Goal: Task Accomplishment & Management: Manage account settings

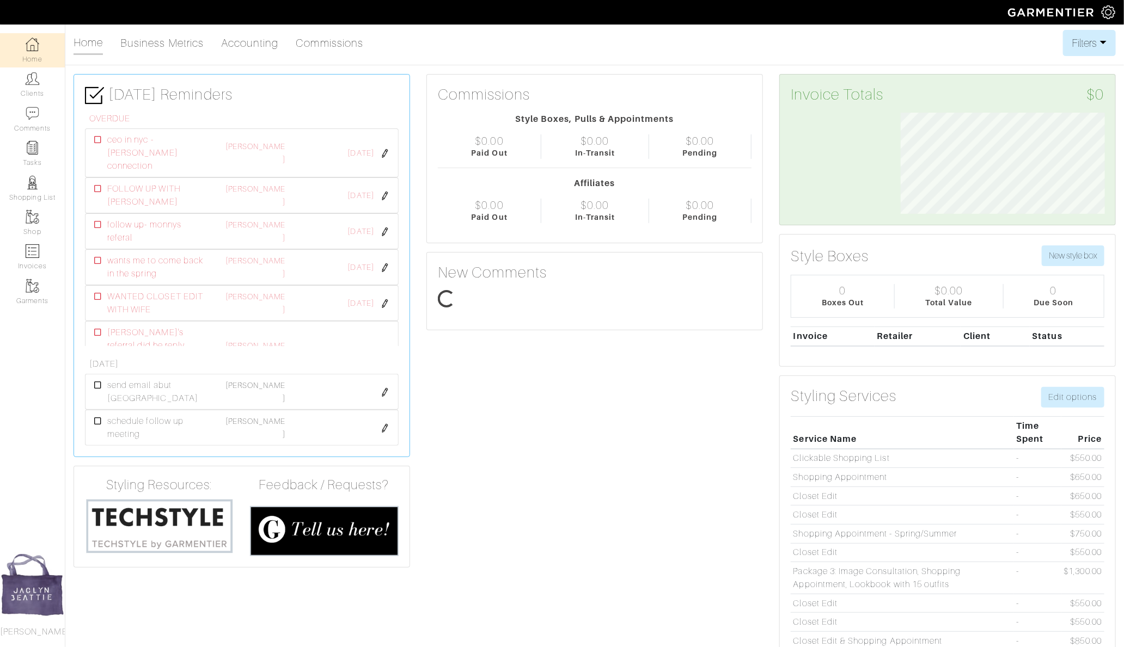
scroll to position [101, 221]
click at [36, 86] on link "Clients" at bounding box center [32, 85] width 65 height 34
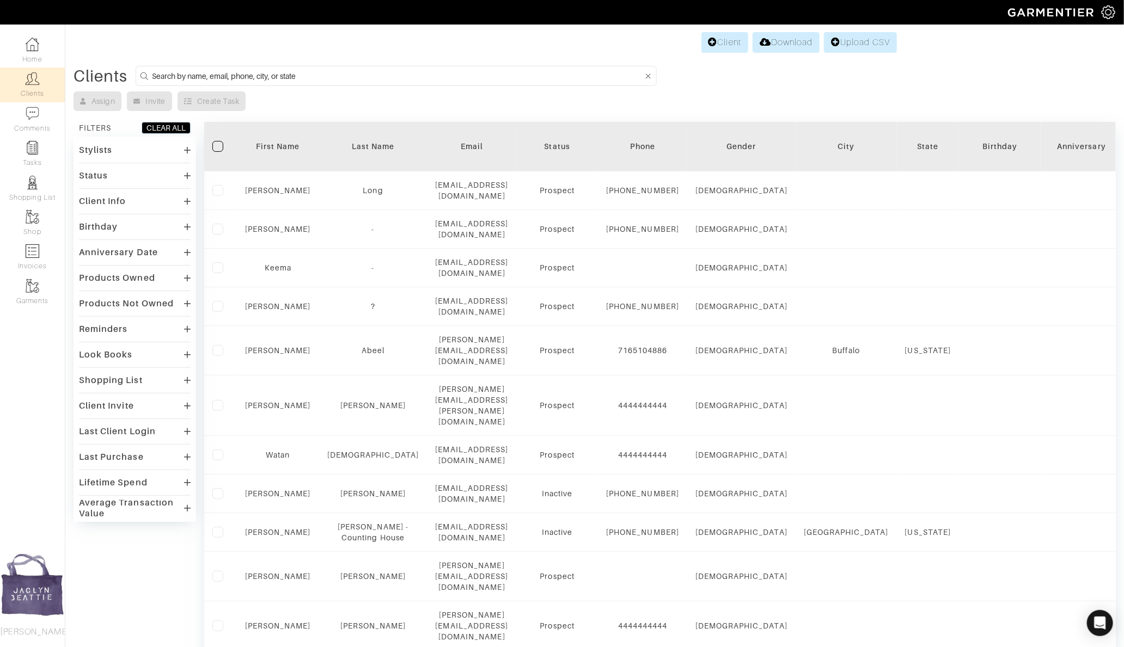
click at [269, 75] on input at bounding box center [397, 76] width 491 height 14
type input "sammy iliop"
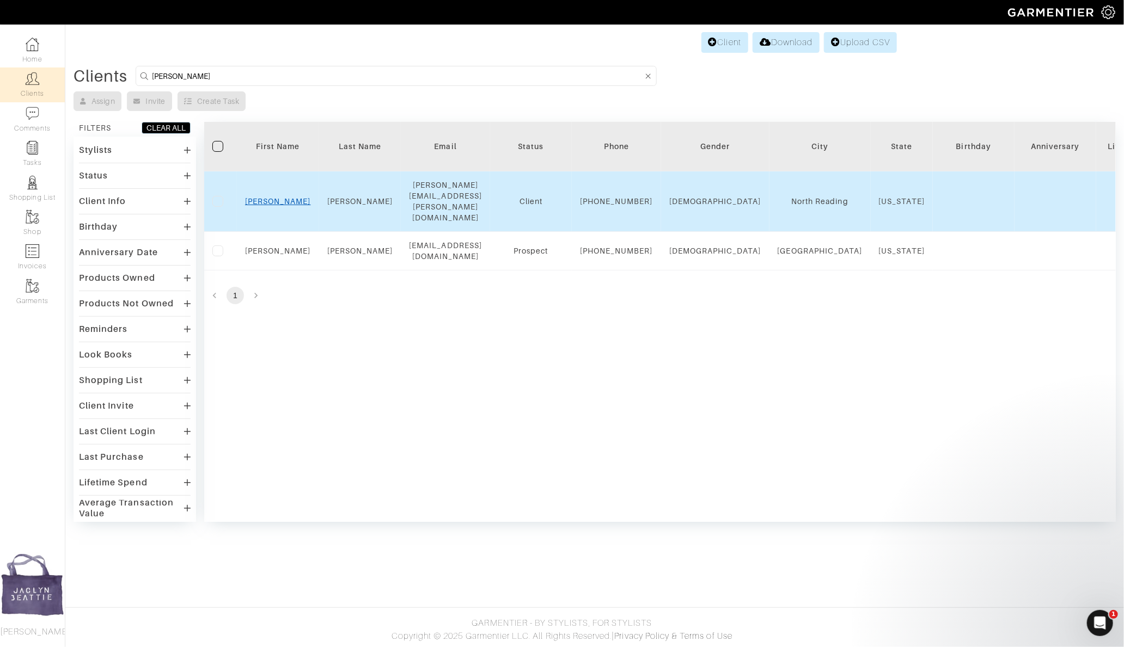
click at [280, 197] on link "Sammy" at bounding box center [278, 201] width 66 height 9
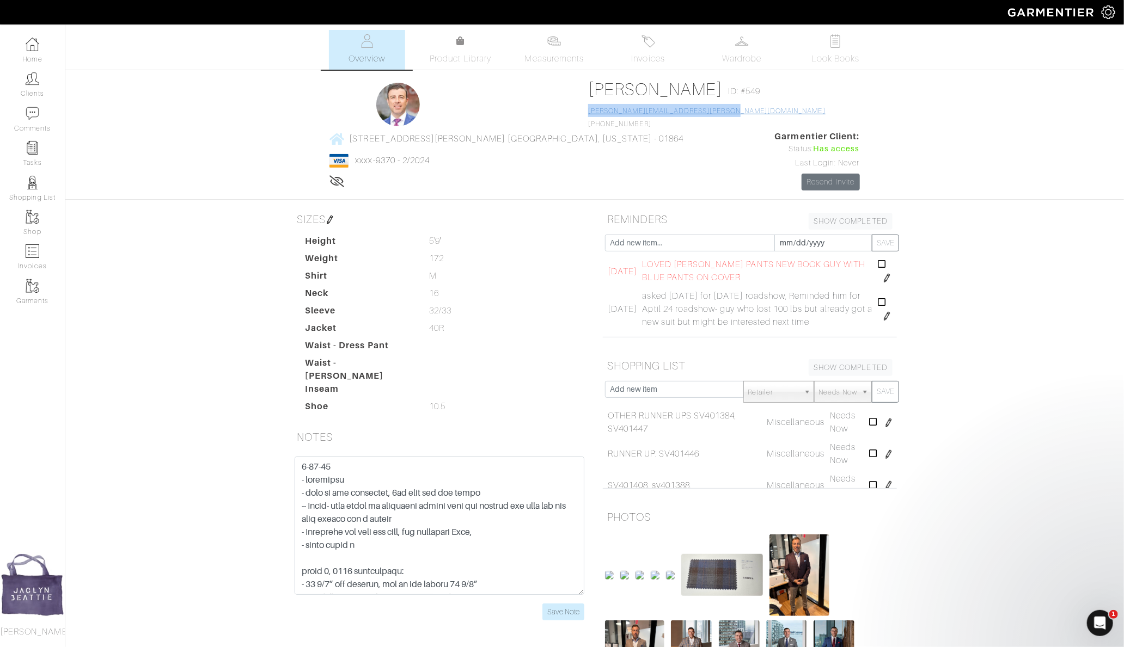
drag, startPoint x: 512, startPoint y: 112, endPoint x: 375, endPoint y: 111, distance: 137.8
click at [588, 112] on div "Sammy Iliopoulos ID: #549 sammy.iliopoulos@guaranteedrate.com (978) 815-2445" at bounding box center [706, 104] width 237 height 51
copy link "[PERSON_NAME][EMAIL_ADDRESS][PERSON_NAME][DOMAIN_NAME]"
click at [679, 235] on input "text" at bounding box center [690, 243] width 170 height 17
type input "most interssting man in world he golfs with"
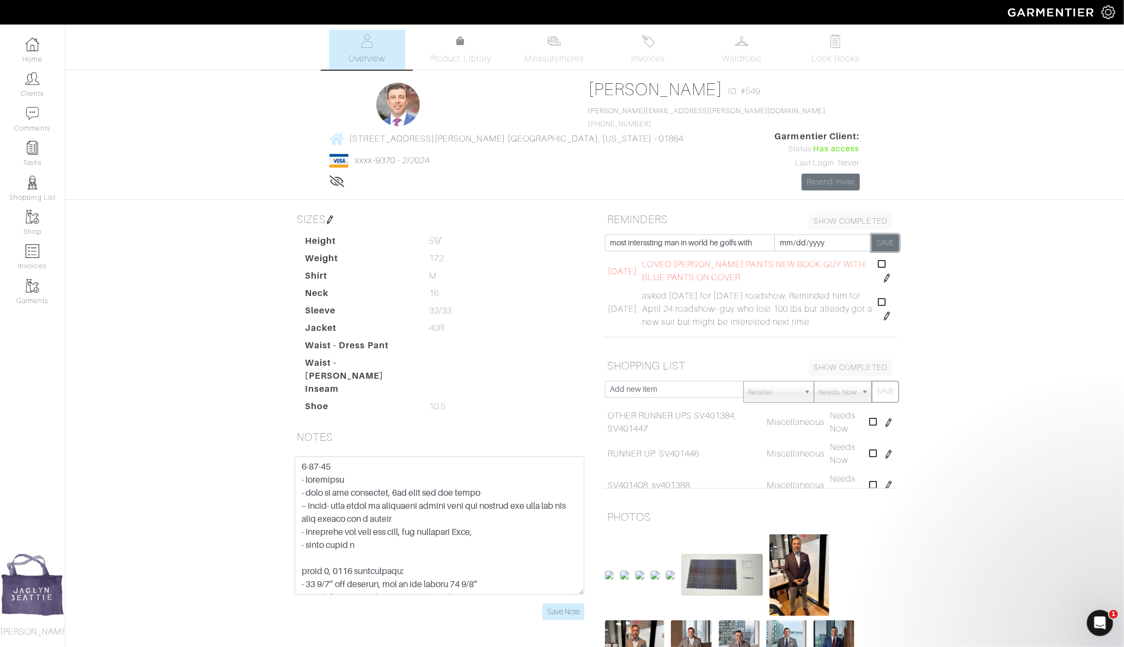
click at [887, 235] on button "SAVE" at bounding box center [885, 243] width 27 height 17
click at [705, 265] on span "most interssting man in world he golfs with" at bounding box center [728, 271] width 171 height 13
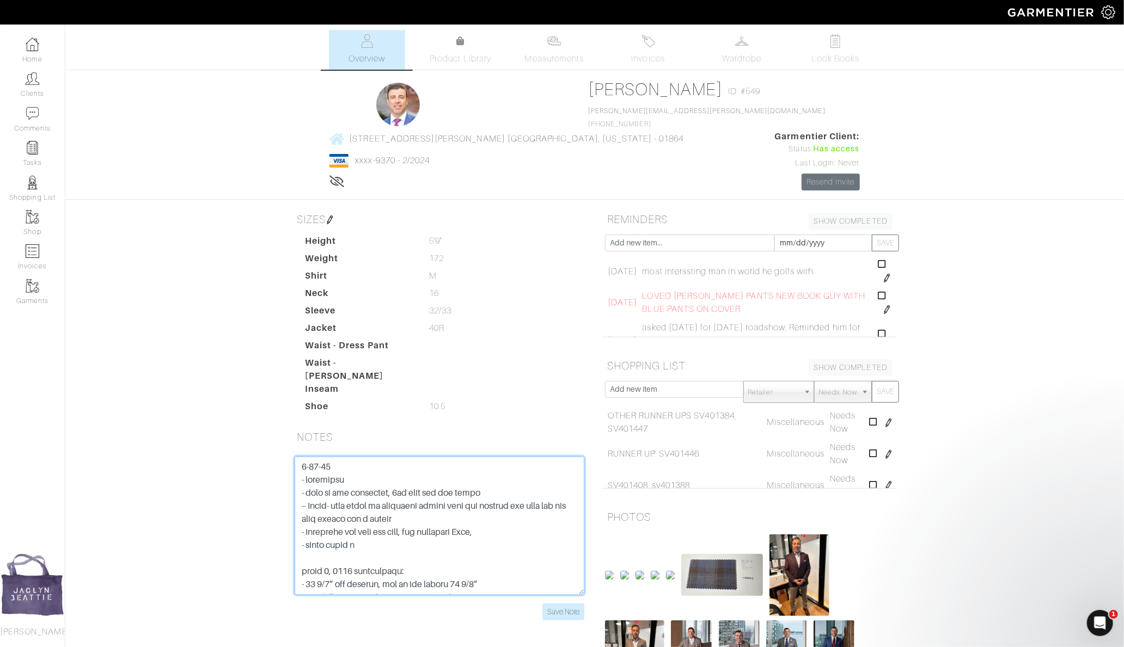
click at [421, 457] on textarea at bounding box center [440, 526] width 290 height 138
click at [558, 604] on input "Save Note" at bounding box center [563, 612] width 42 height 17
click at [299, 457] on textarea at bounding box center [440, 526] width 290 height 138
click at [325, 457] on textarea at bounding box center [440, 526] width 290 height 138
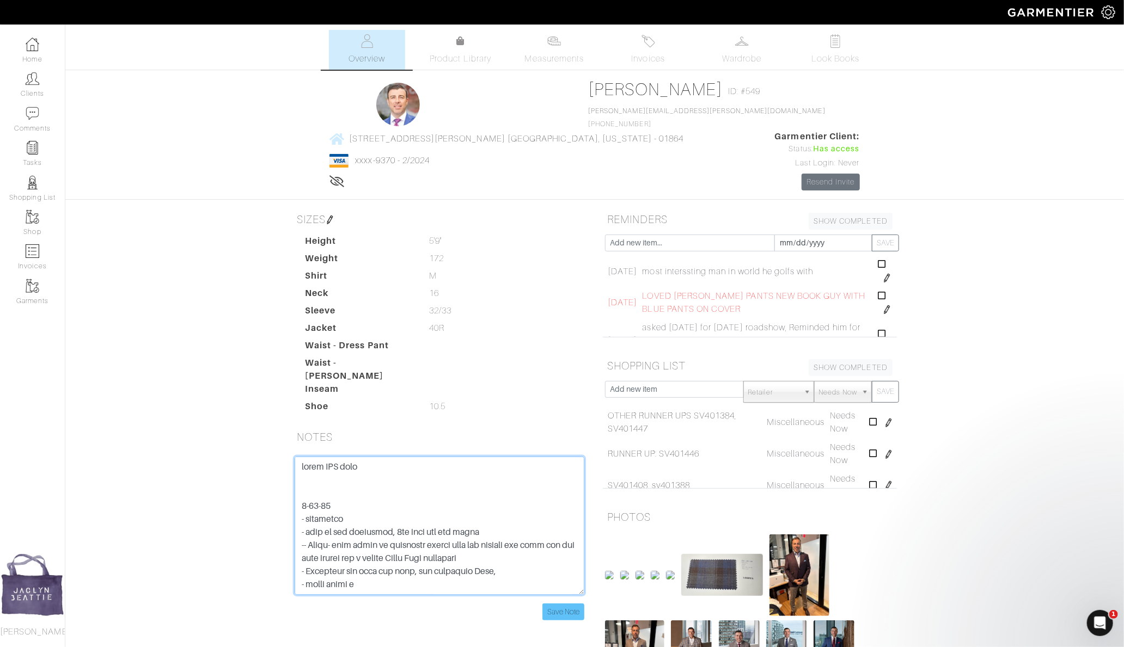
type textarea "wears FOR vest 2-12-25 - christine - jess is new assistant, 1st full day was to…"
click at [559, 604] on input "Save Note" at bounding box center [563, 612] width 42 height 17
click at [672, 381] on input "text" at bounding box center [674, 389] width 139 height 17
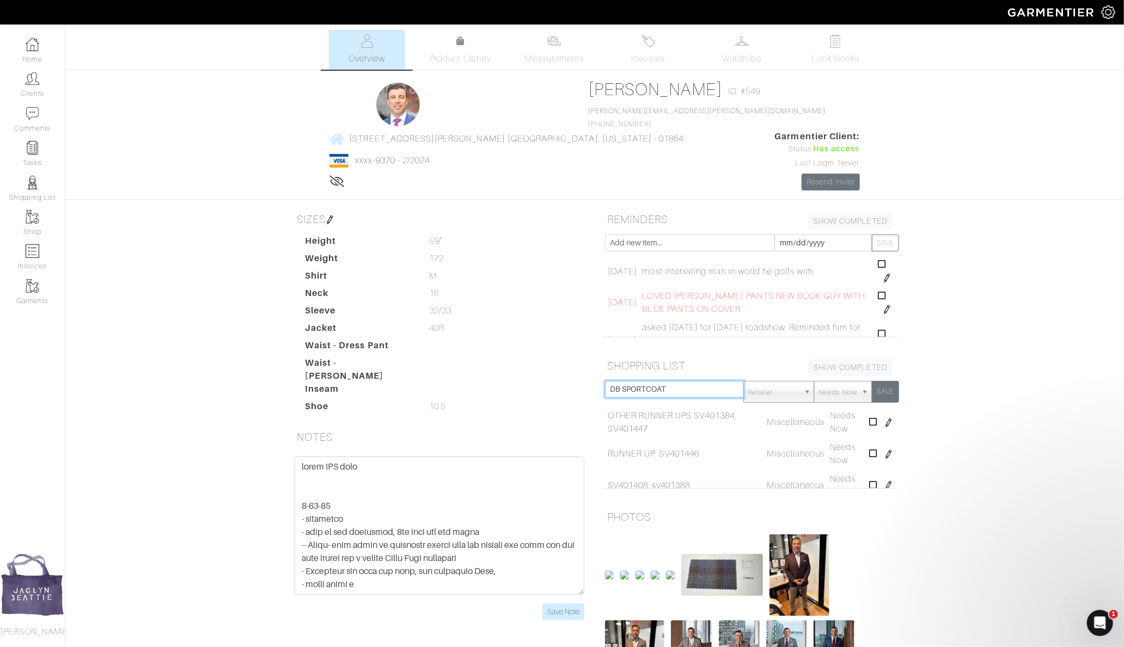
type input "DB SPORTCOAT"
click at [887, 381] on button "SAVE" at bounding box center [885, 392] width 27 height 22
click at [549, 564] on div "Save Note" at bounding box center [439, 545] width 310 height 177
click at [550, 604] on input "Save Note" at bounding box center [563, 612] width 42 height 17
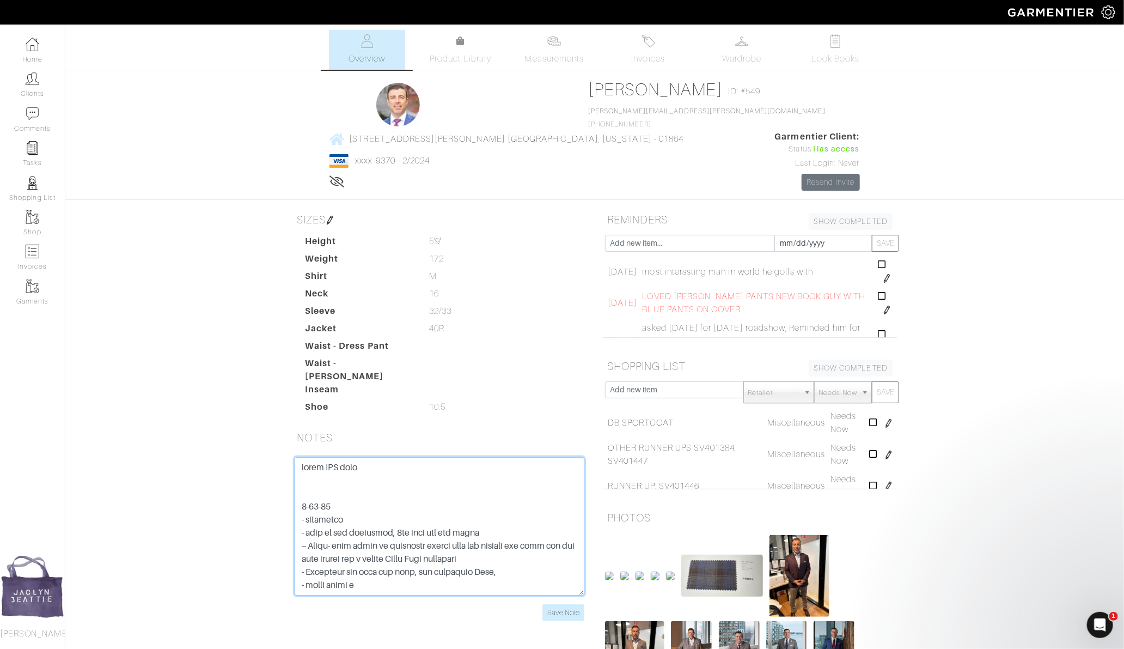
click at [316, 457] on textarea at bounding box center [440, 526] width 290 height 138
click at [366, 457] on textarea at bounding box center [440, 526] width 290 height 138
type textarea "wears FOR vest as a 3-piece 2-12-25 - christine - jess is new assistant, 1st fu…"
click at [655, 235] on input "text" at bounding box center [690, 243] width 170 height 17
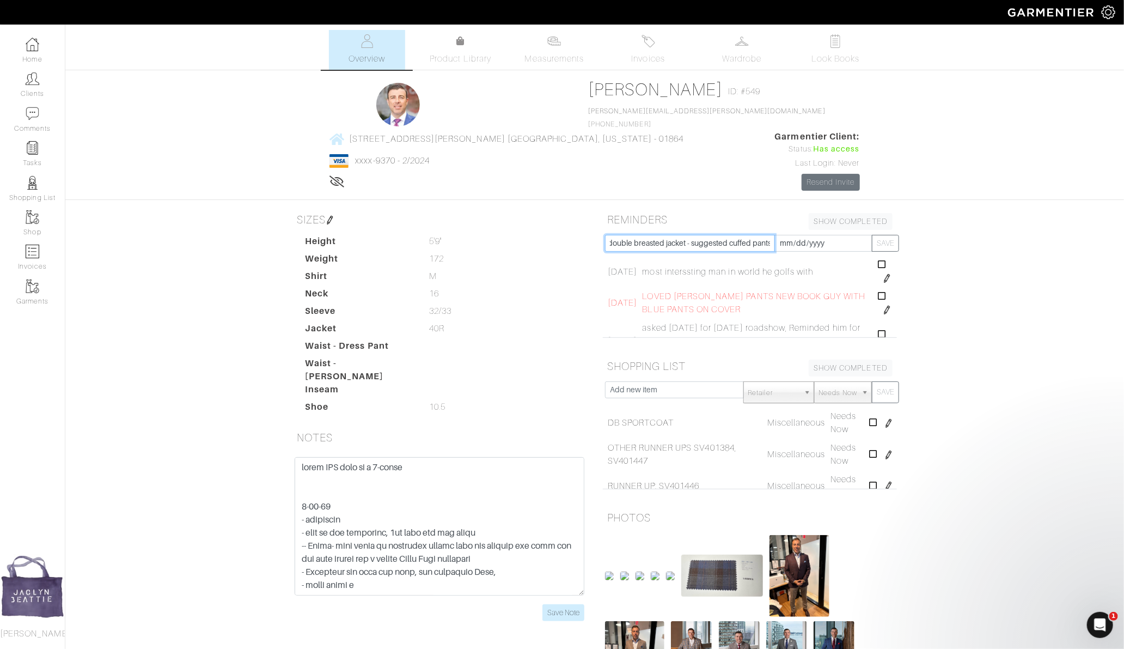
scroll to position [0, 119]
type input "next time he would be down for a double breasted jacket - suggested cuffed pant…"
click at [786, 235] on input "[DATE]" at bounding box center [823, 243] width 98 height 17
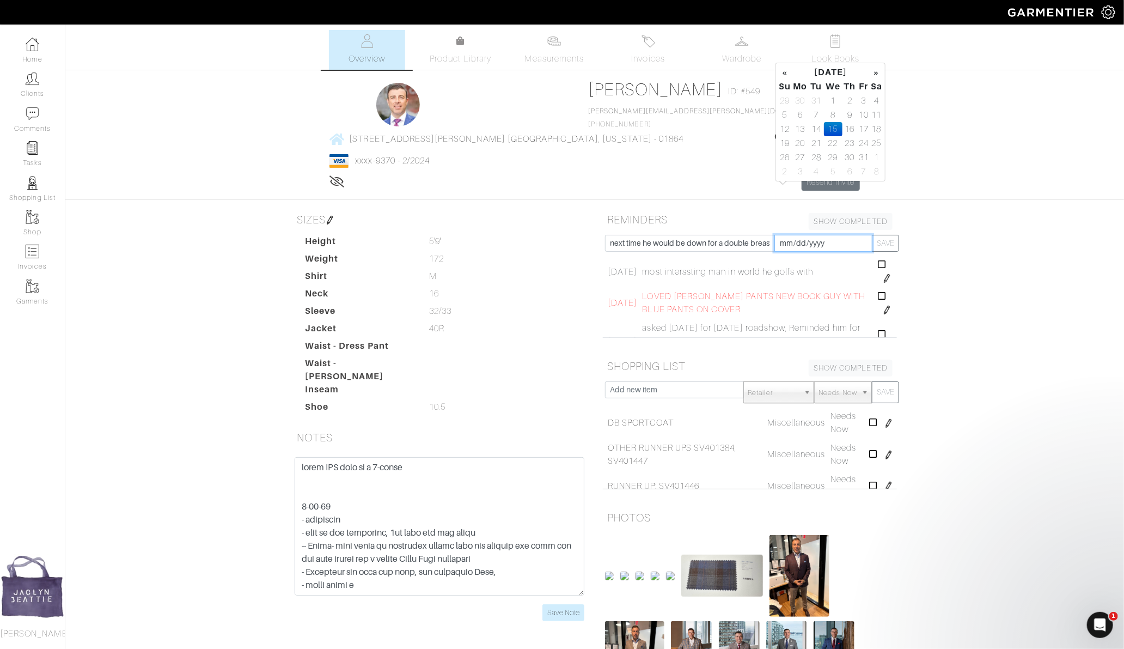
click at [815, 235] on input "2025-01-15" at bounding box center [823, 243] width 98 height 17
type input "2026-01-15"
click at [977, 265] on div "Sammy Iliopoulos Overview Overview Measurements Product Library Invoices Wardro…" at bounding box center [562, 410] width 1124 height 761
click at [888, 235] on button "SAVE" at bounding box center [885, 243] width 27 height 17
type input "[DATE]"
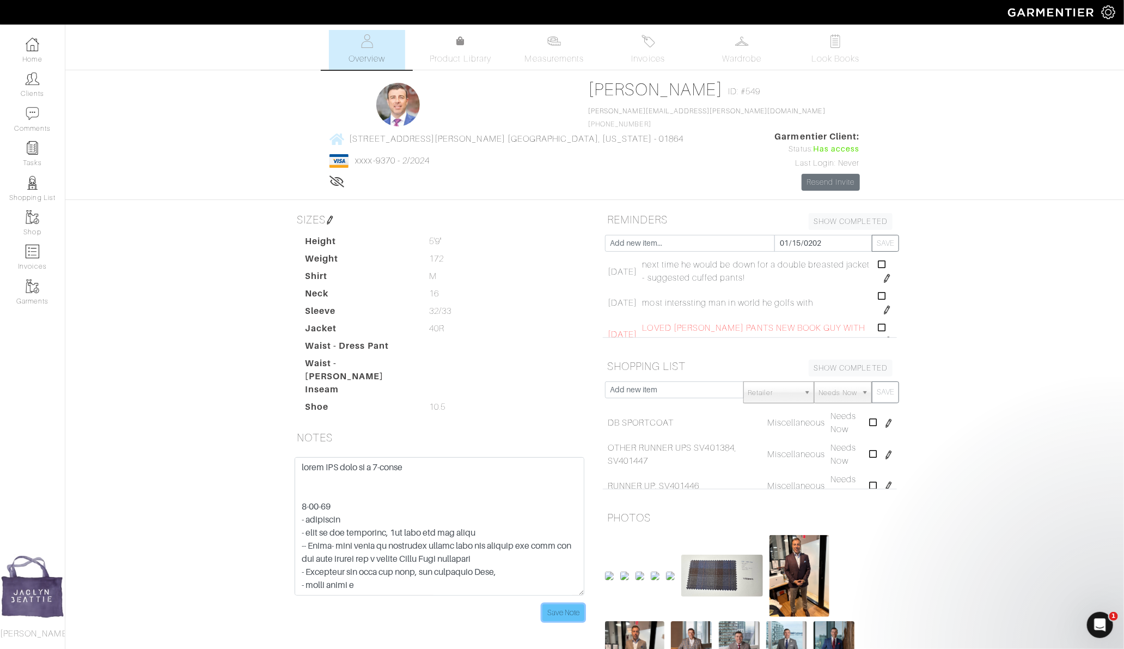
click at [559, 604] on input "Save Note" at bounding box center [563, 612] width 42 height 17
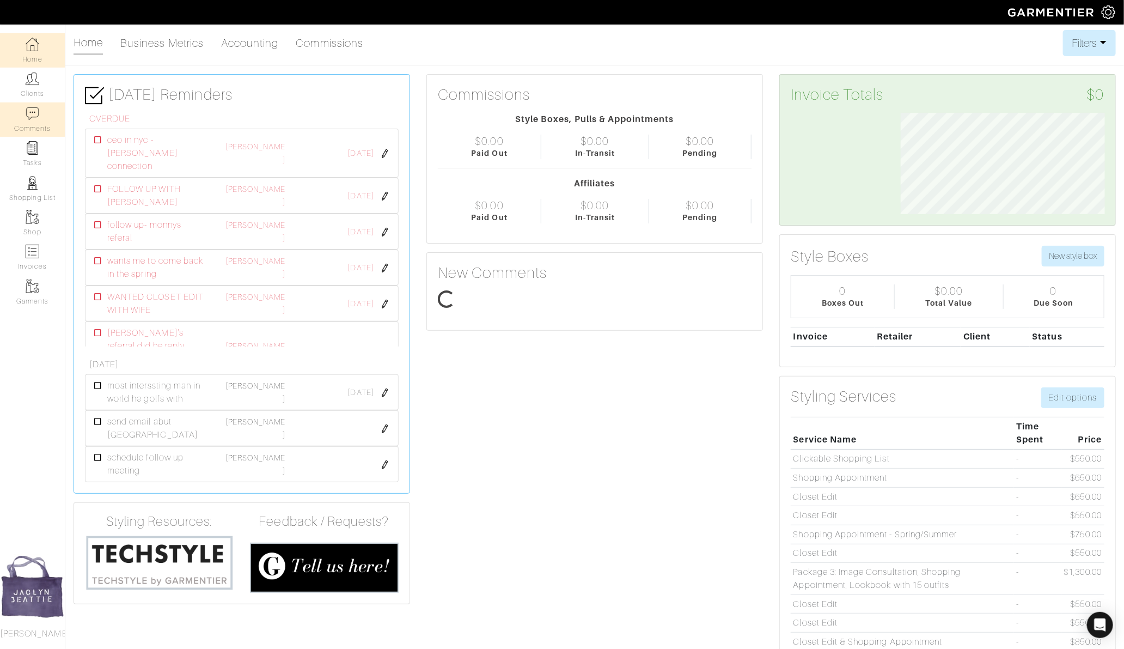
scroll to position [101, 221]
click at [31, 91] on link "Clients" at bounding box center [32, 85] width 65 height 34
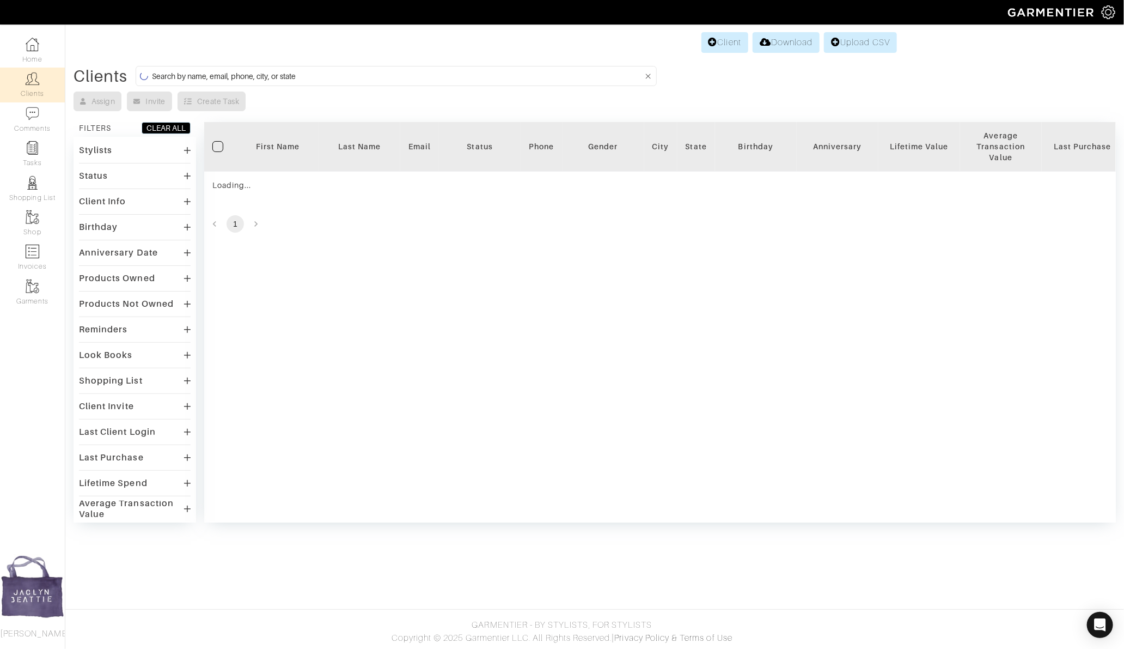
click at [203, 71] on input at bounding box center [397, 76] width 491 height 14
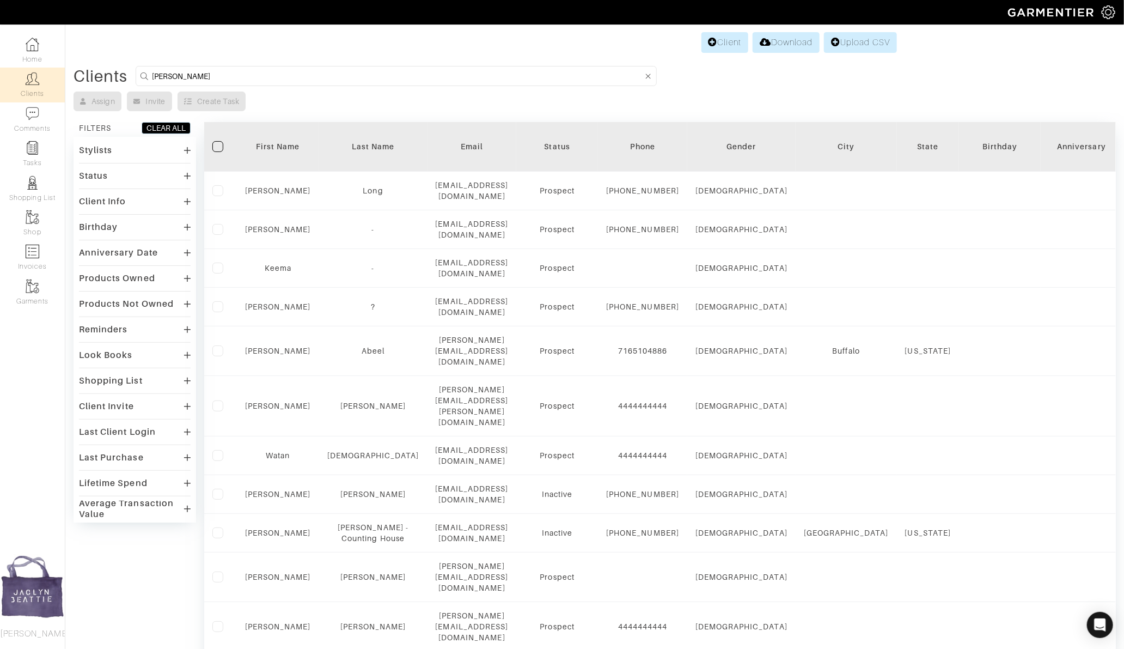
type input "sammy"
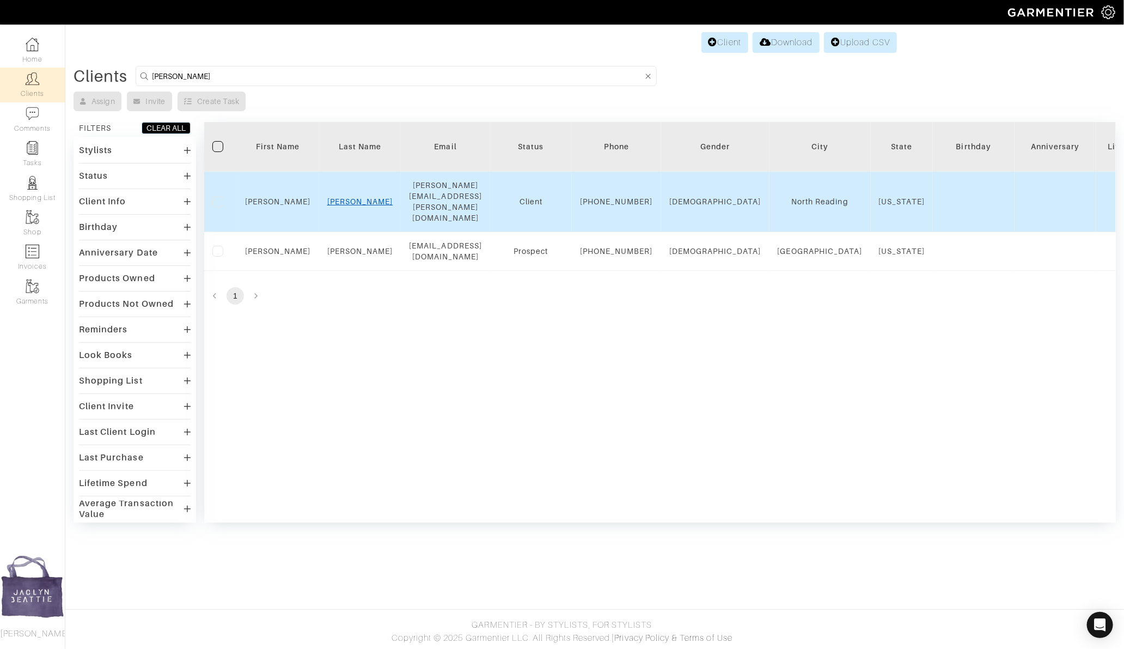
click at [343, 197] on link "Iliopoulos" at bounding box center [360, 201] width 66 height 9
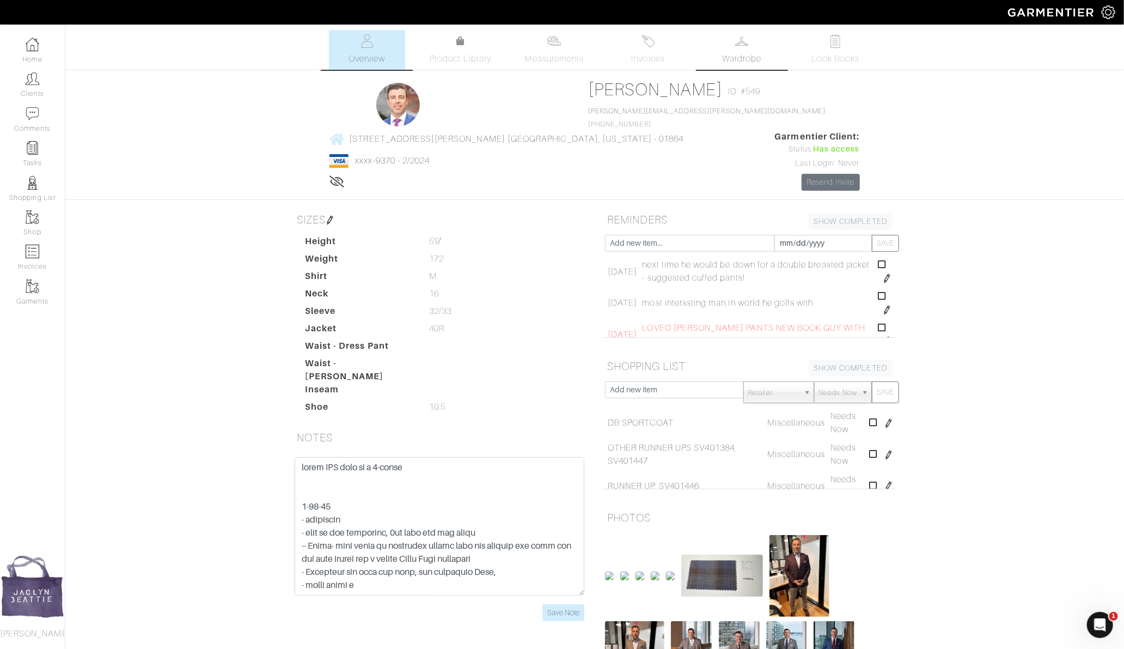
click at [738, 45] on img at bounding box center [742, 41] width 14 height 14
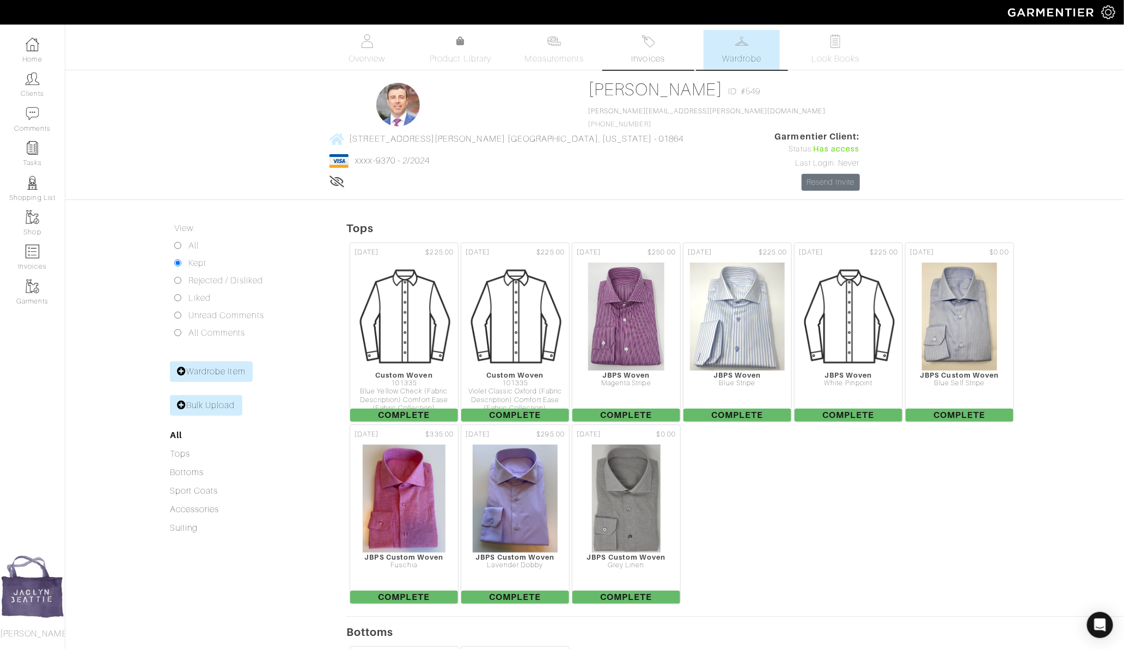
click at [641, 45] on img at bounding box center [648, 41] width 14 height 14
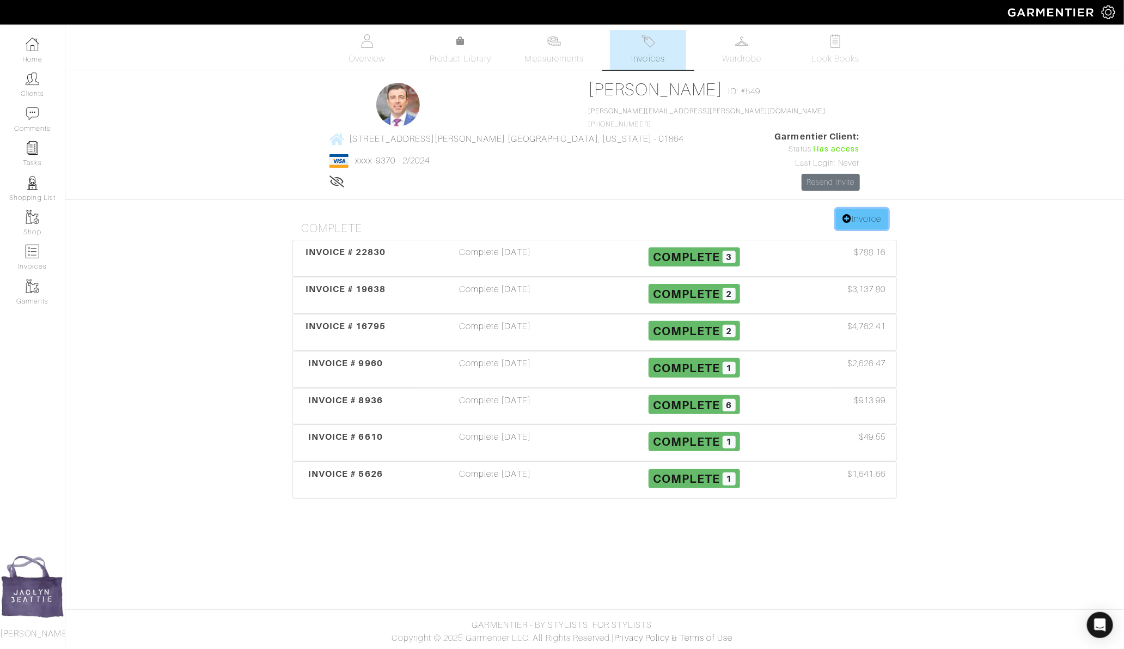
click at [851, 209] on link "Invoice" at bounding box center [862, 219] width 52 height 21
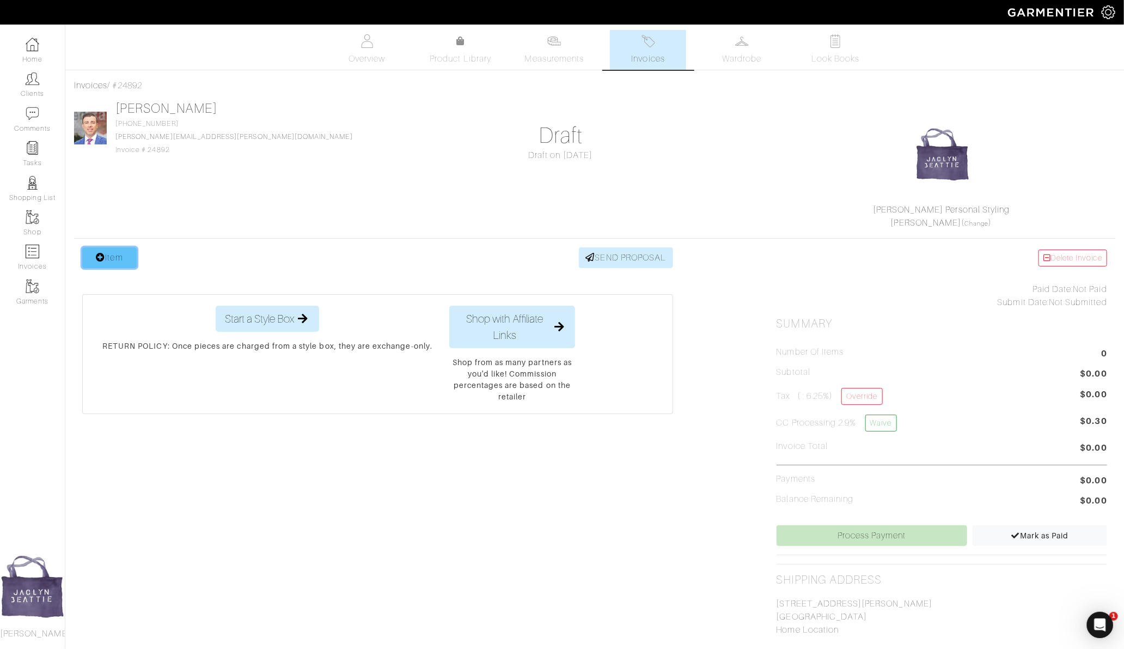
click at [107, 262] on link "Item" at bounding box center [109, 257] width 54 height 21
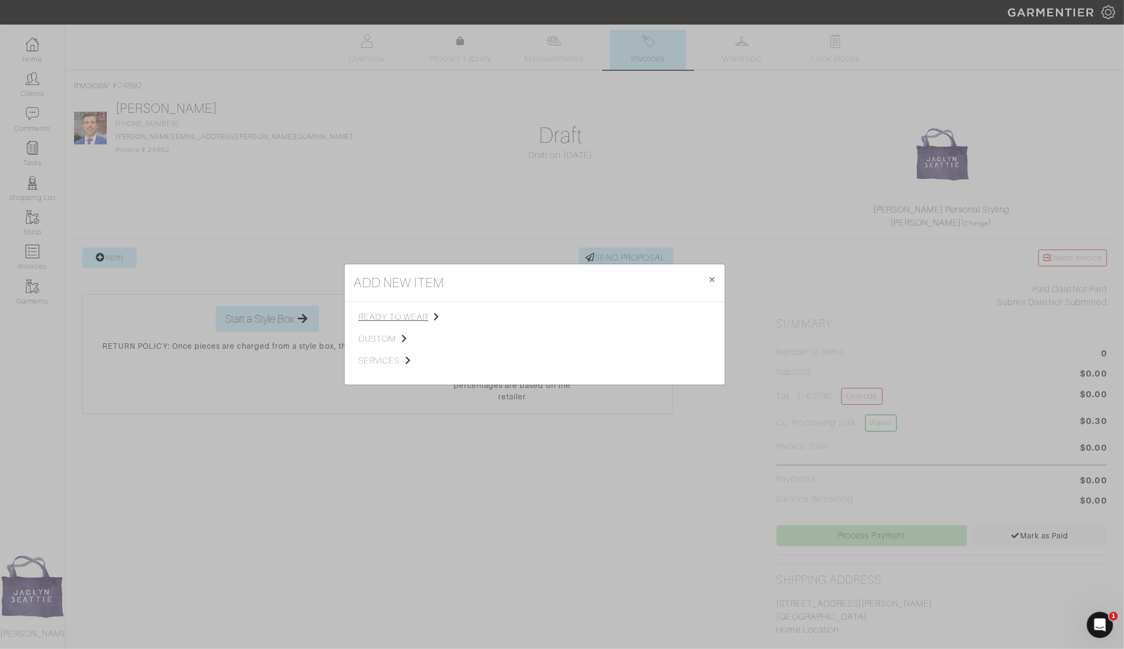
click at [402, 316] on span "ready to wear" at bounding box center [412, 316] width 109 height 13
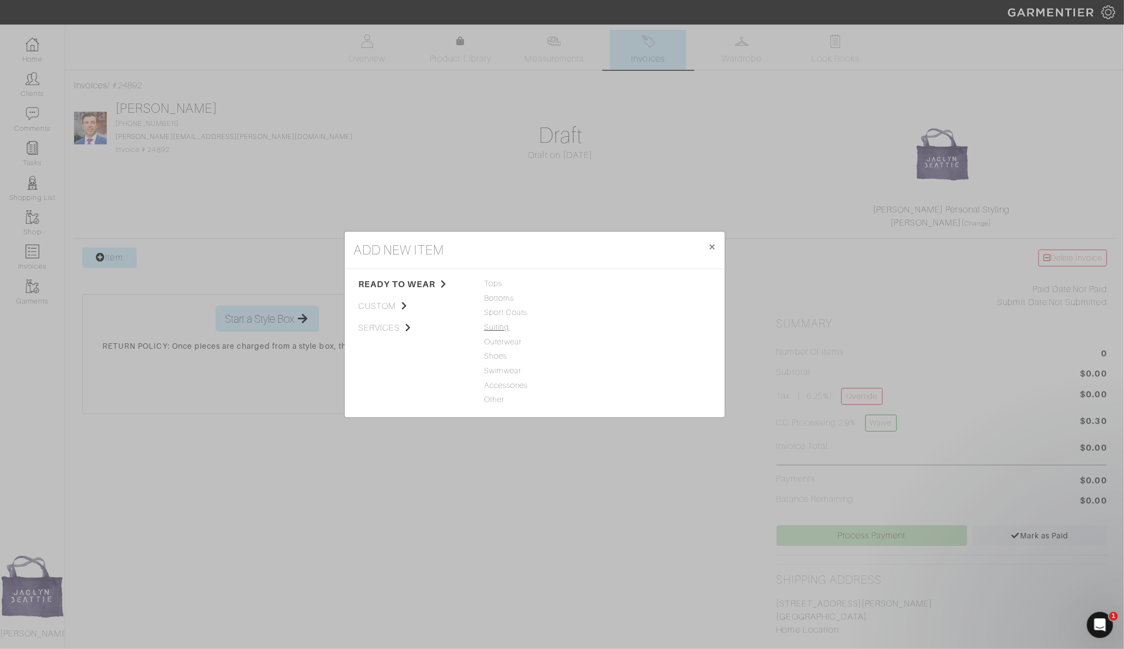
click at [497, 323] on span "Suiting" at bounding box center [534, 327] width 101 height 12
click at [616, 325] on link "3-Piece Suit" at bounding box center [623, 326] width 43 height 9
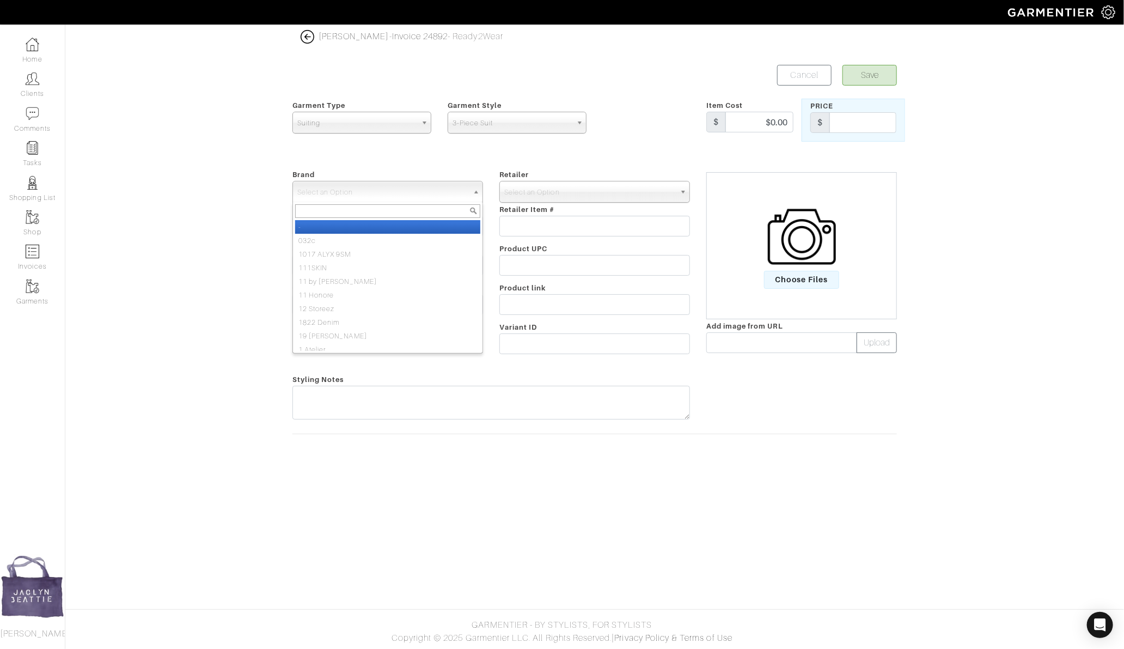
click at [339, 195] on span "Select an Option" at bounding box center [382, 192] width 171 height 22
type input "jbps cu"
select select "JBPS Custom"
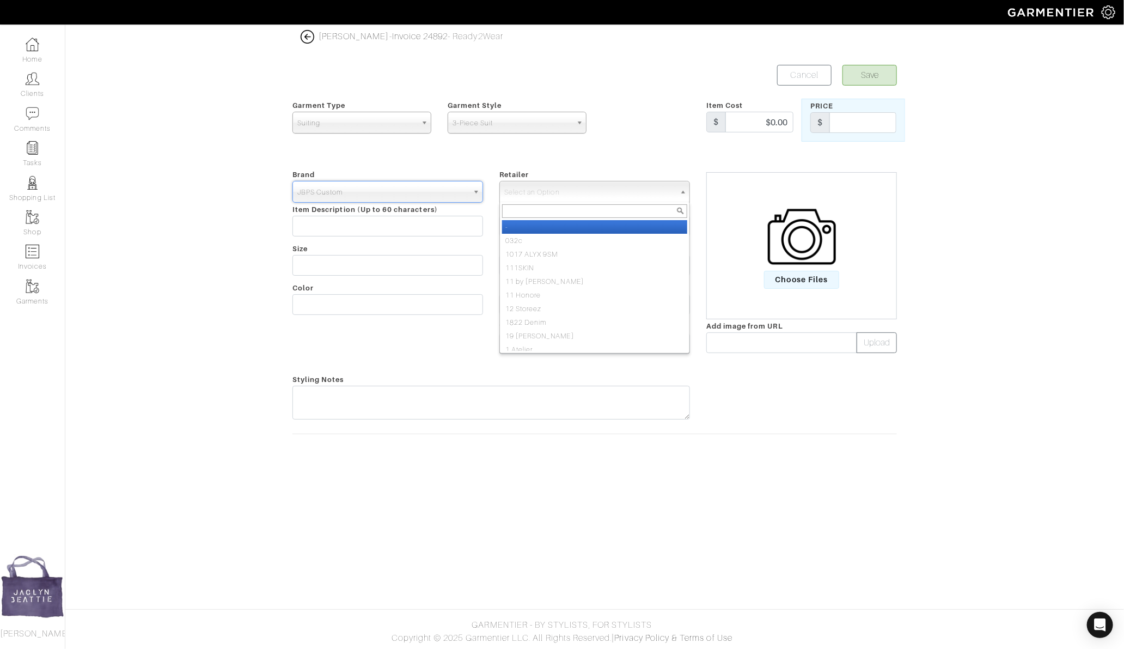
click at [514, 200] on span "Select an Option" at bounding box center [589, 192] width 171 height 22
type input "jbps cu"
select select "6484"
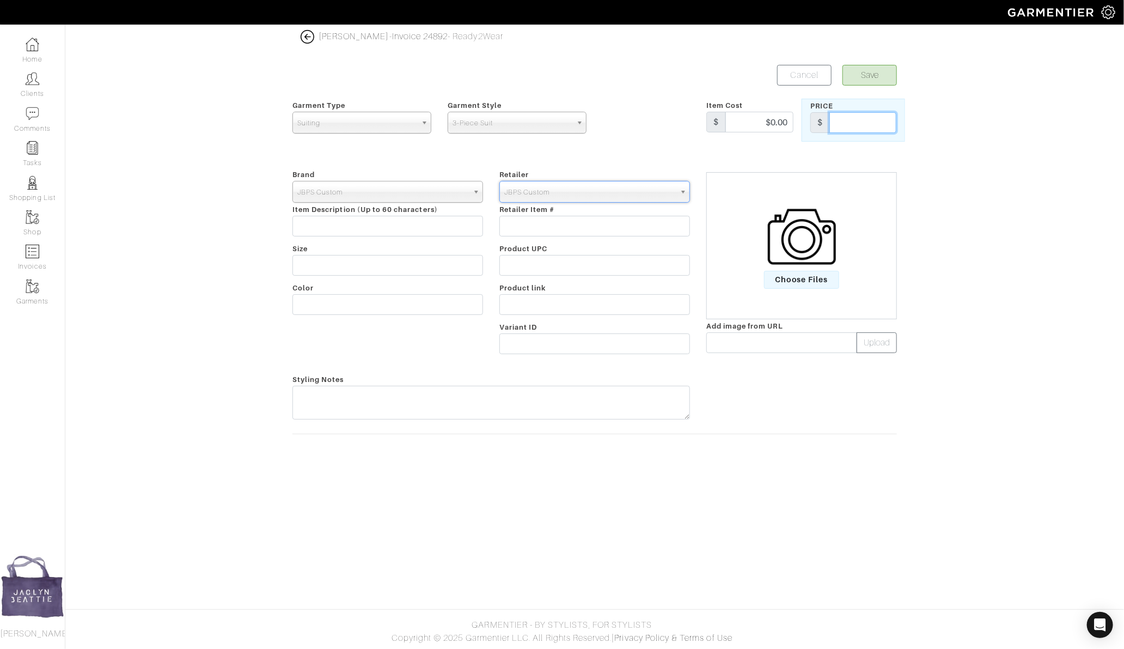
click at [843, 129] on input "text" at bounding box center [862, 122] width 67 height 21
type input "3200"
click at [296, 304] on input "text" at bounding box center [387, 304] width 191 height 21
type input "Green Window Pane"
click at [865, 76] on button "Save" at bounding box center [869, 75] width 54 height 21
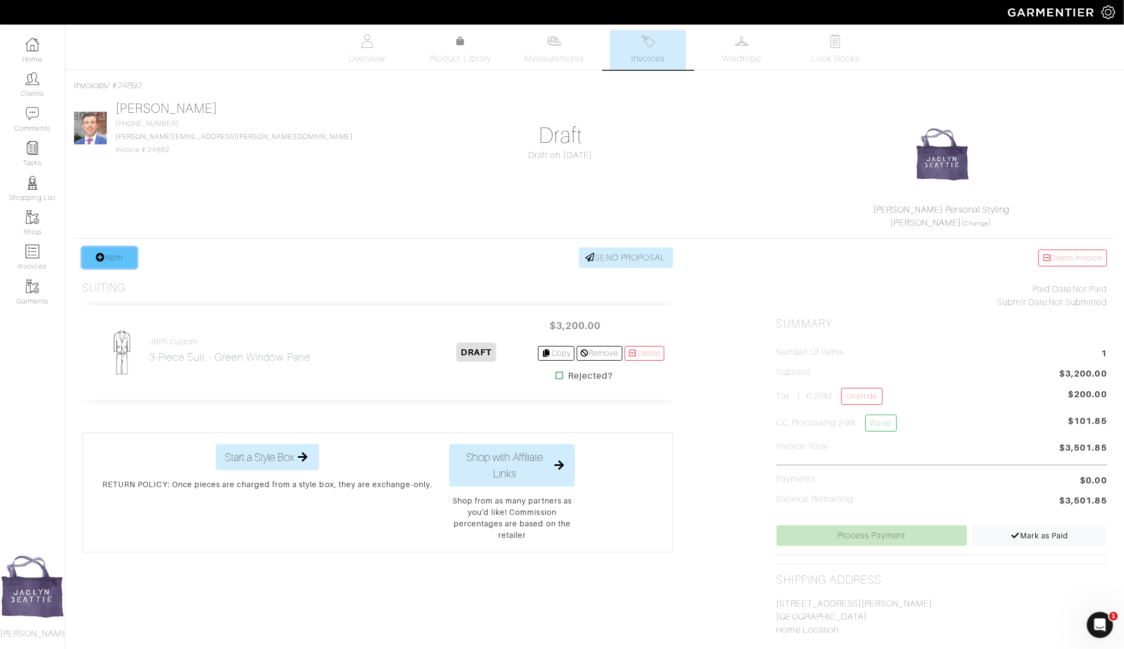
click at [117, 256] on link "Item" at bounding box center [109, 257] width 54 height 21
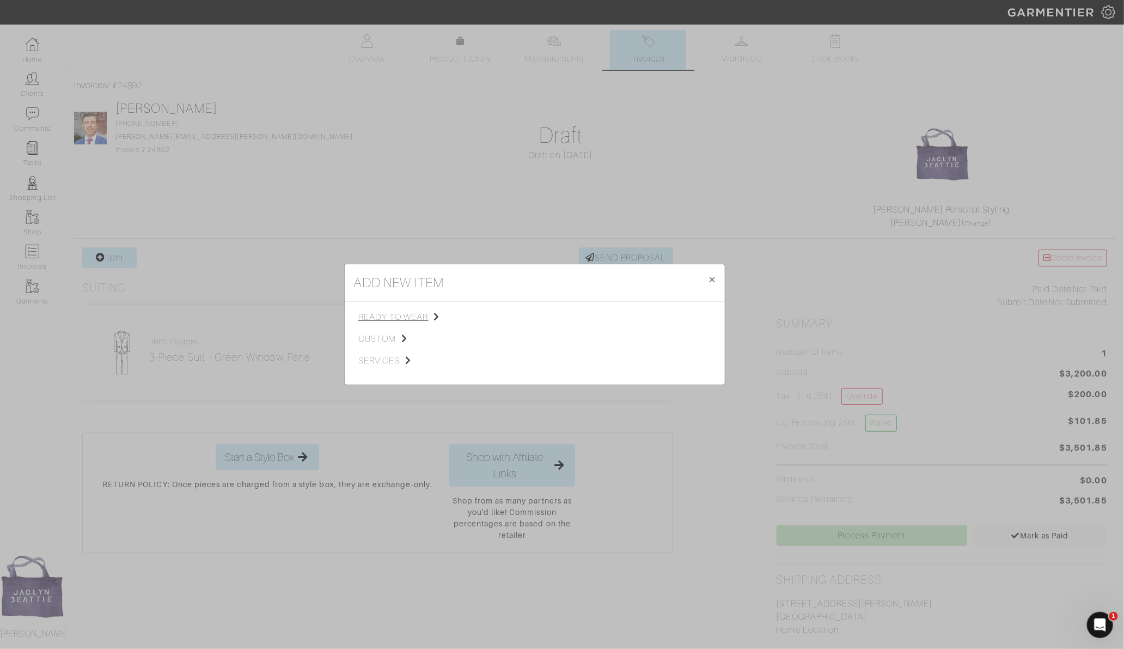
click at [374, 321] on span "ready to wear" at bounding box center [412, 316] width 109 height 13
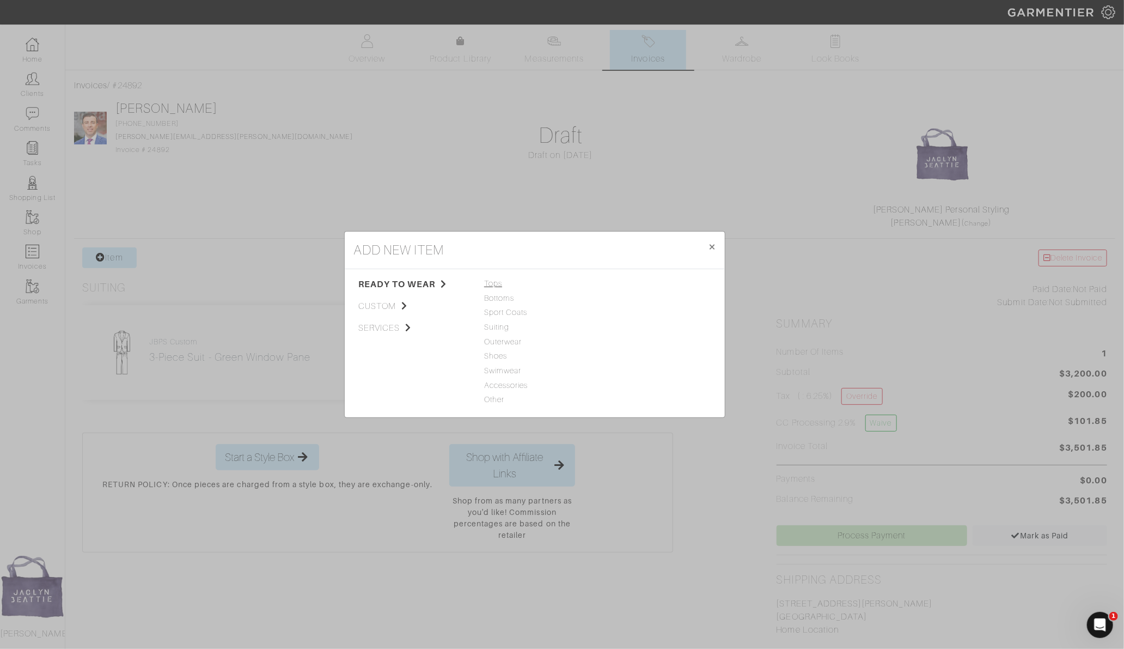
click at [497, 287] on span "Tops" at bounding box center [534, 284] width 101 height 12
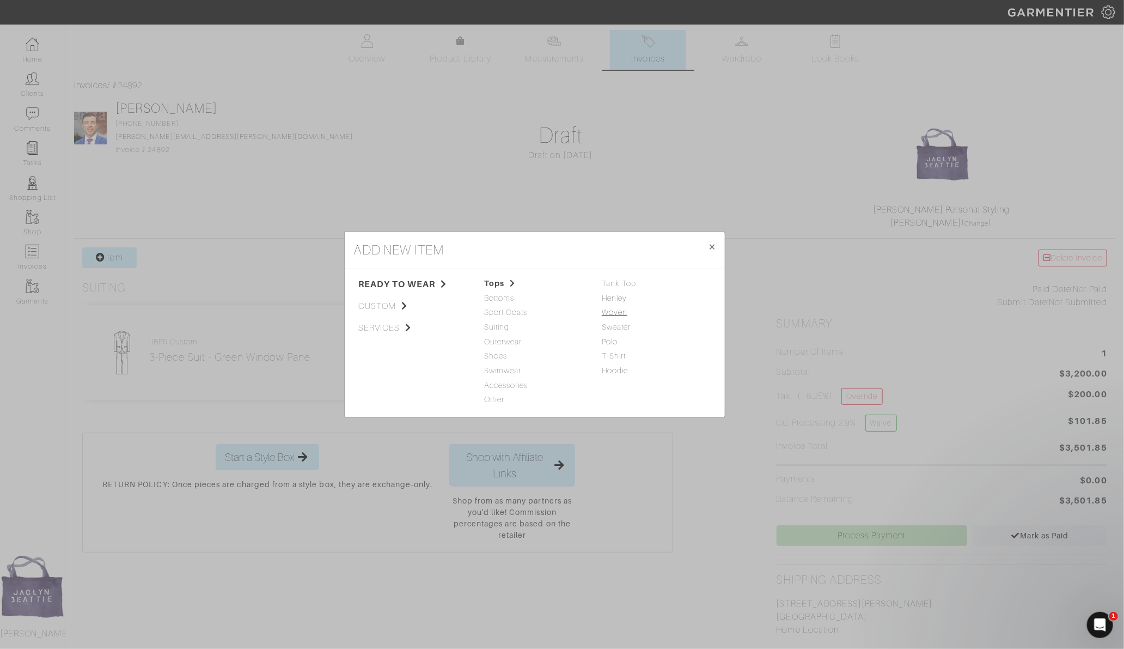
click at [615, 315] on link "Woven" at bounding box center [615, 312] width 26 height 9
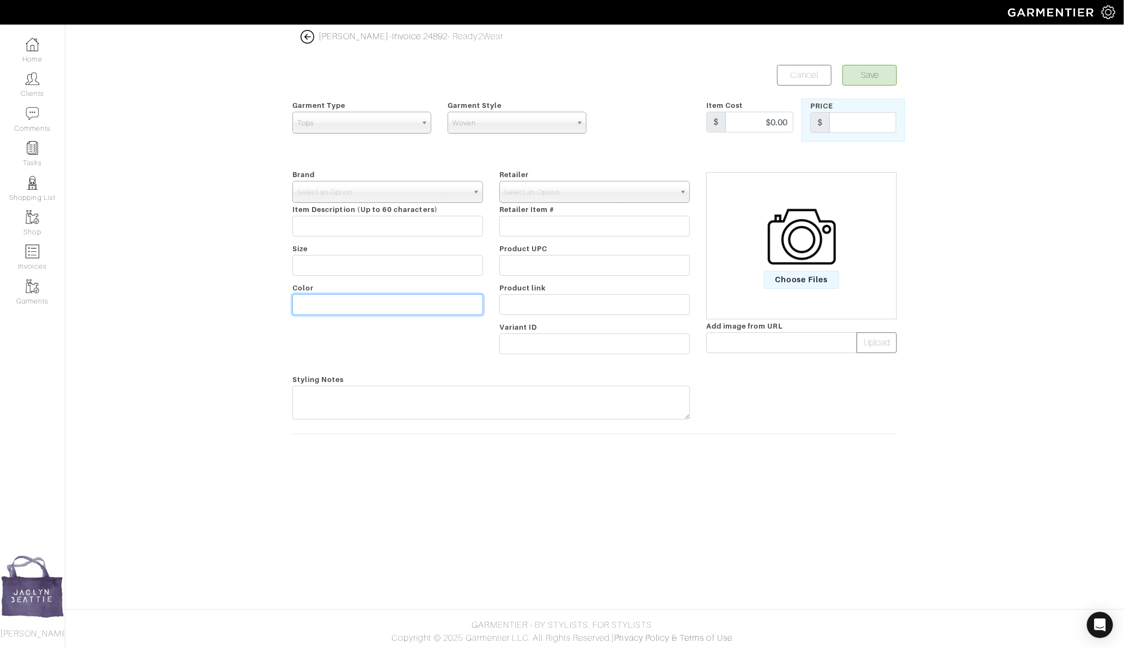
click at [320, 308] on input "text" at bounding box center [387, 304] width 191 height 21
type input "blue (gift)"
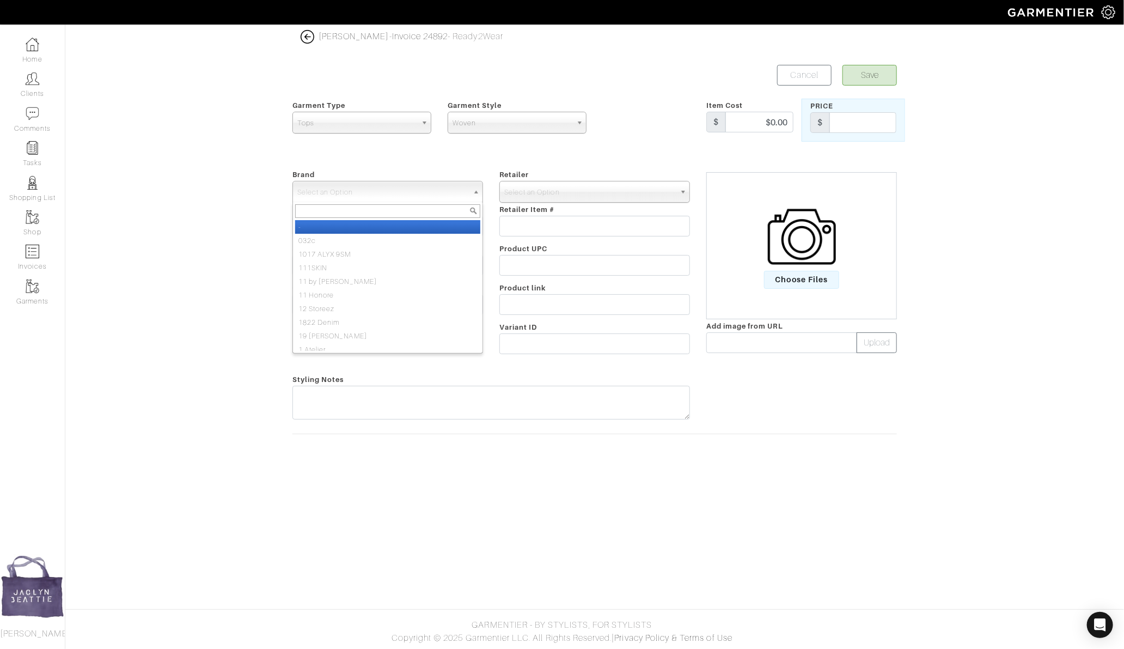
click at [352, 188] on span "Select an Option" at bounding box center [382, 192] width 171 height 22
type input "jbps cu"
select select "JBPS Custom"
click at [510, 197] on span "Select an Option" at bounding box center [589, 192] width 171 height 22
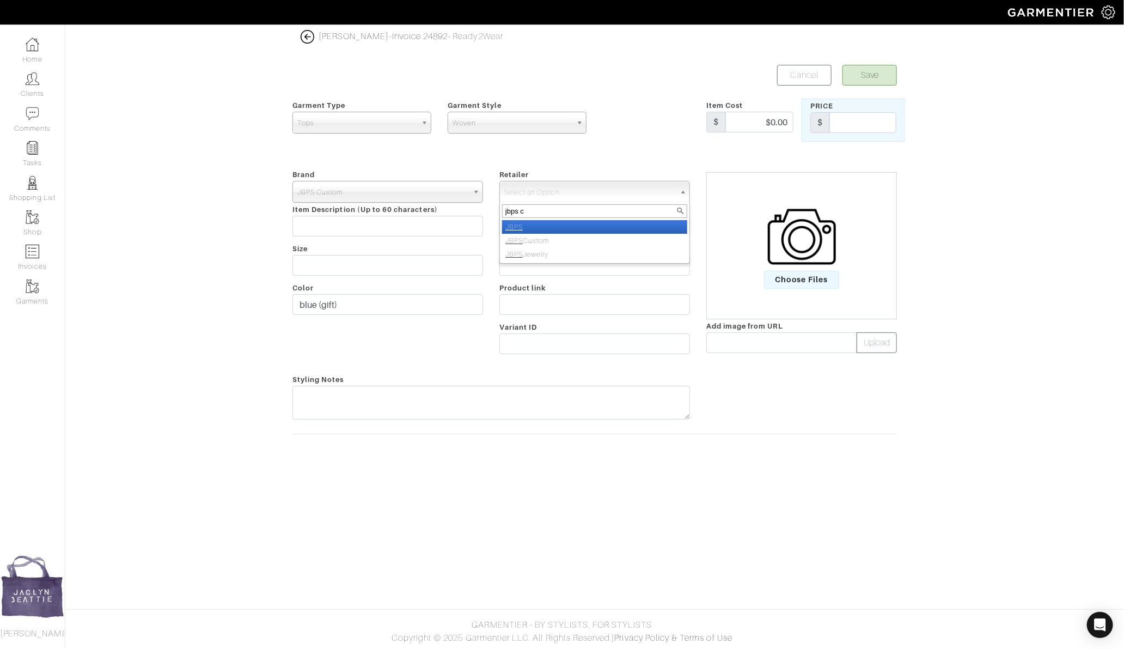
type input "jbps cu"
select select "6484"
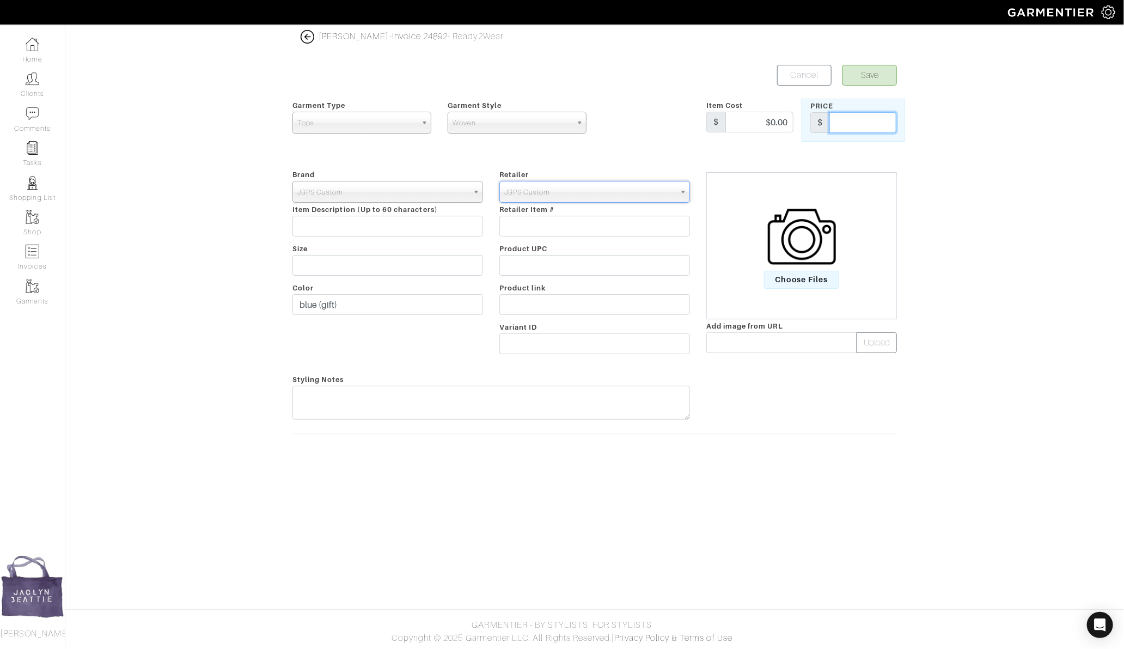
click at [858, 128] on input "text" at bounding box center [862, 122] width 67 height 21
type input "p"
type input "0"
click at [862, 74] on button "Save" at bounding box center [869, 75] width 54 height 21
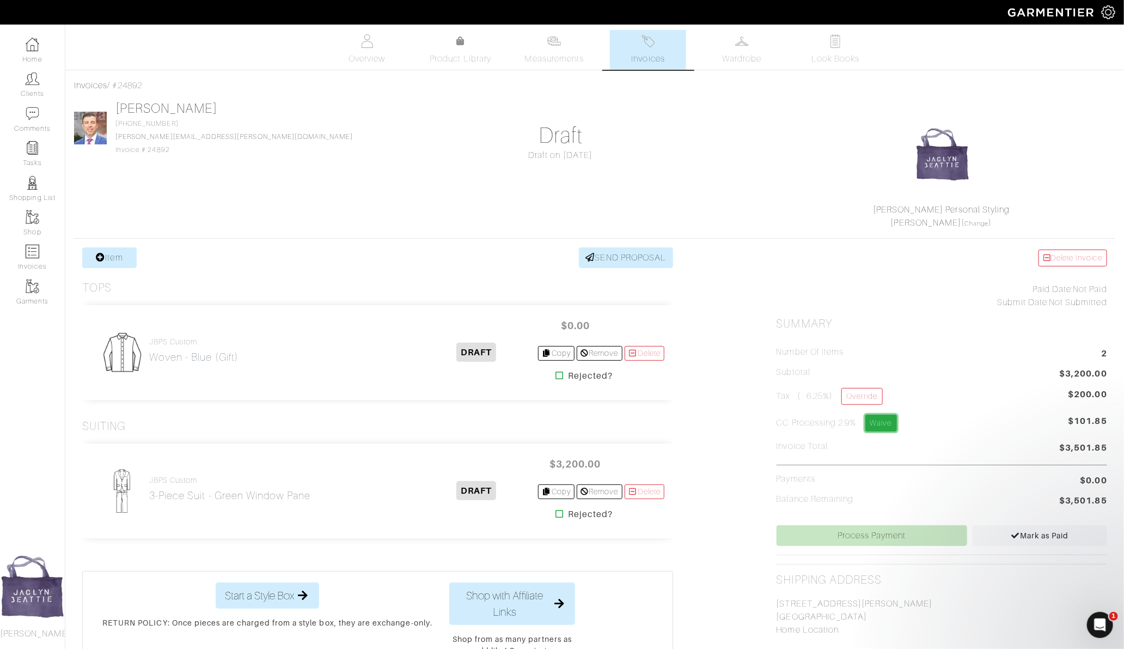
click at [888, 420] on link "Waive" at bounding box center [881, 422] width 32 height 17
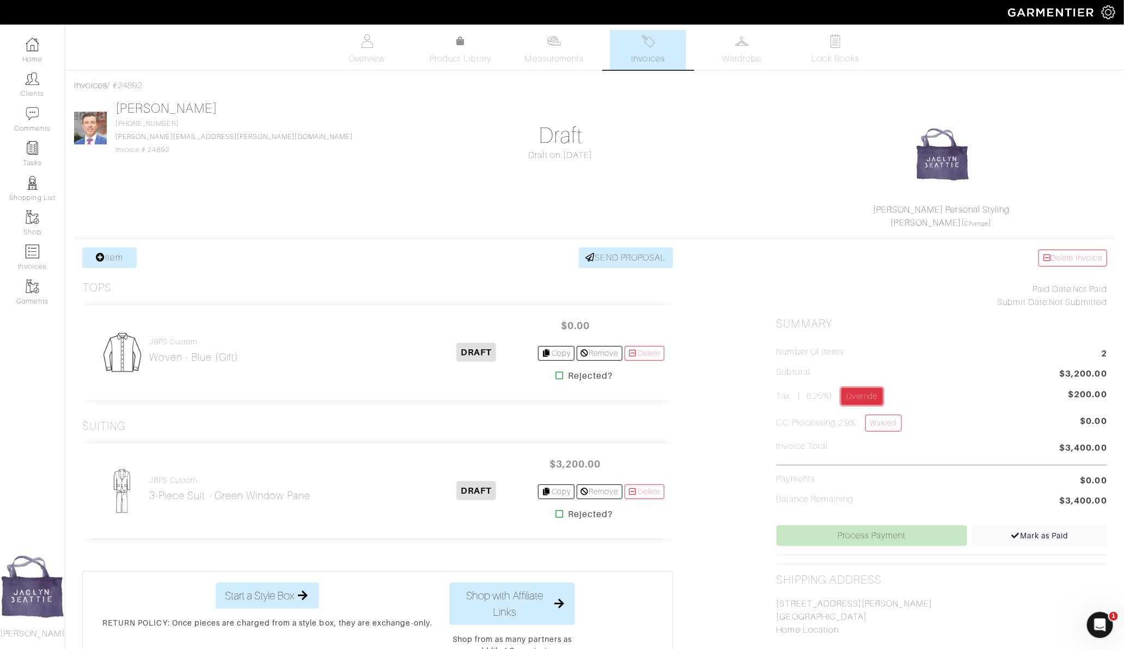
click at [865, 397] on link "Override" at bounding box center [861, 396] width 41 height 17
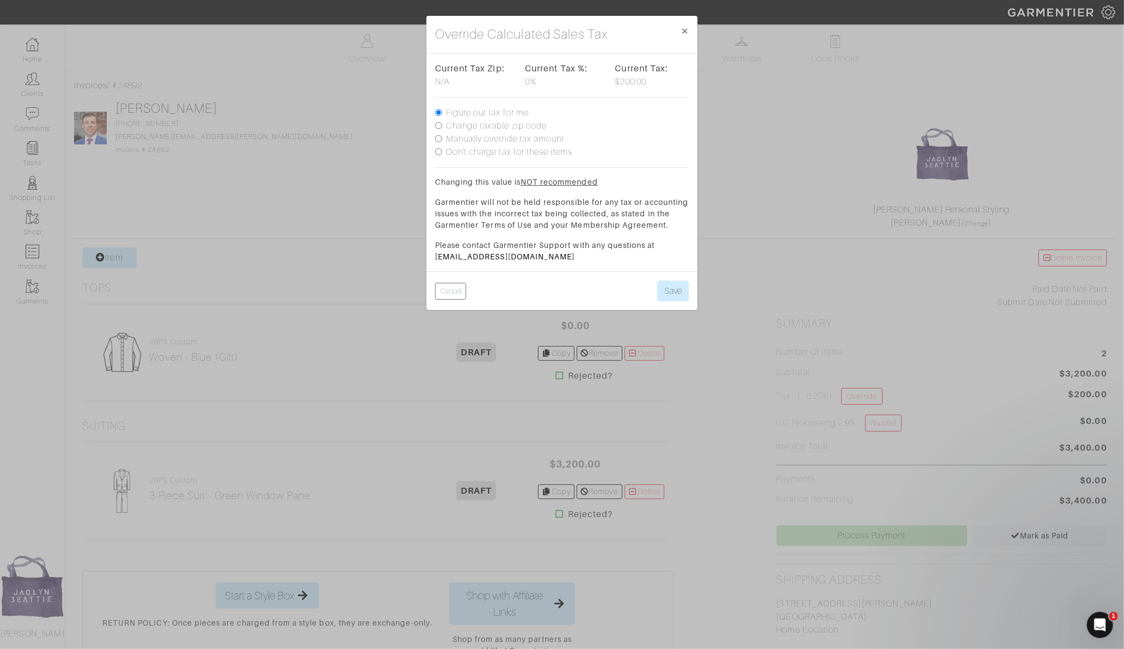
click at [493, 152] on label "Don't charge tax for these items" at bounding box center [509, 151] width 127 height 13
click at [442, 152] on input "Don't charge tax for these items" at bounding box center [438, 151] width 7 height 7
radio input "true"
click at [672, 301] on button "Save" at bounding box center [673, 290] width 32 height 21
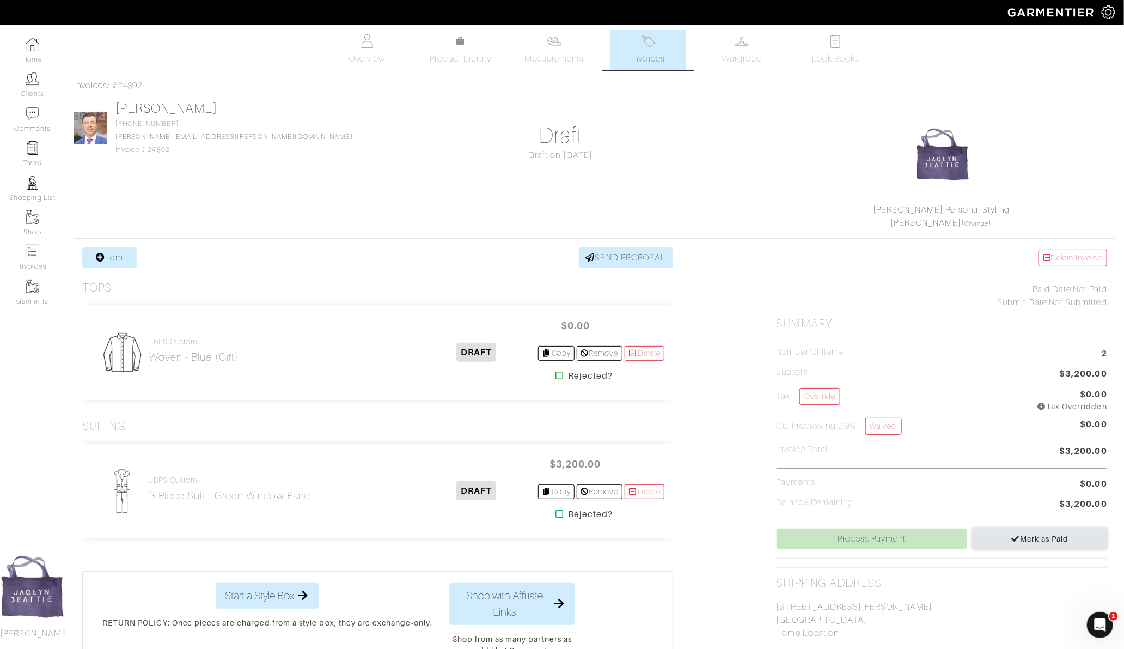
click at [1040, 528] on link "Mark as Paid" at bounding box center [1039, 538] width 134 height 21
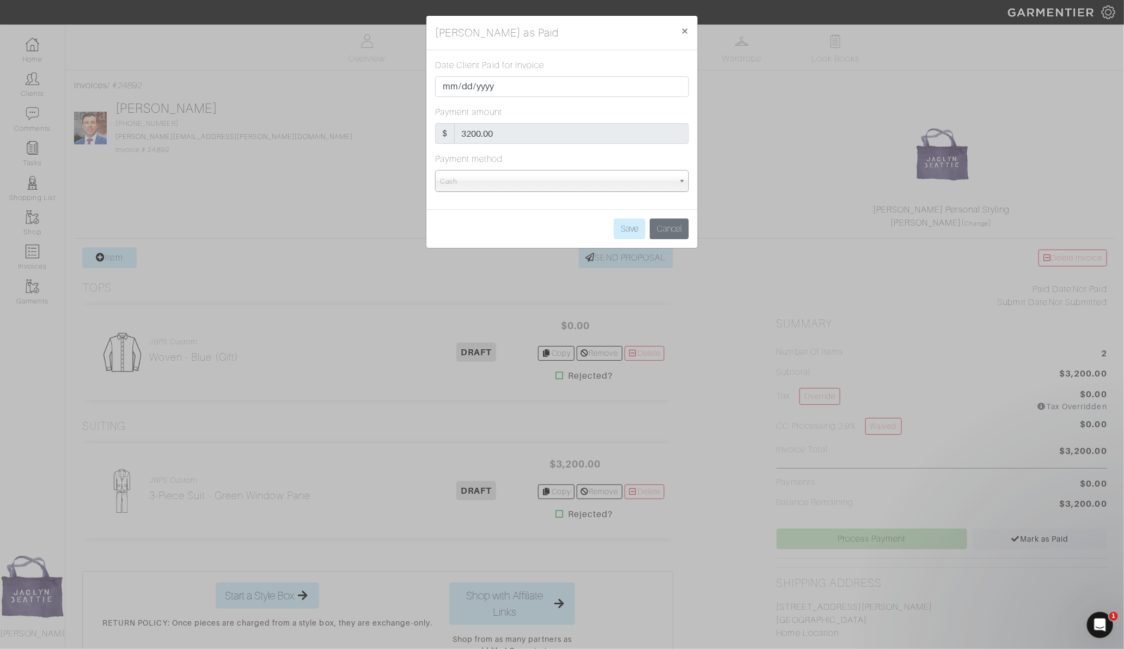
click at [581, 171] on span "Cash" at bounding box center [557, 181] width 234 height 22
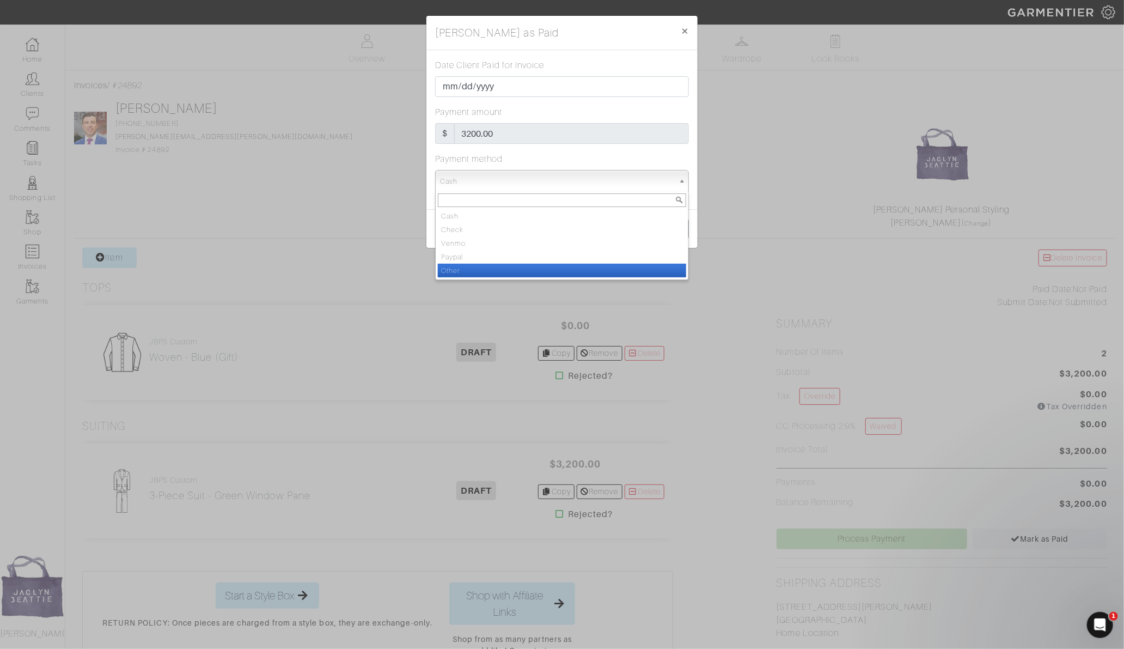
click at [582, 272] on li "Other" at bounding box center [562, 271] width 248 height 14
select select "Other"
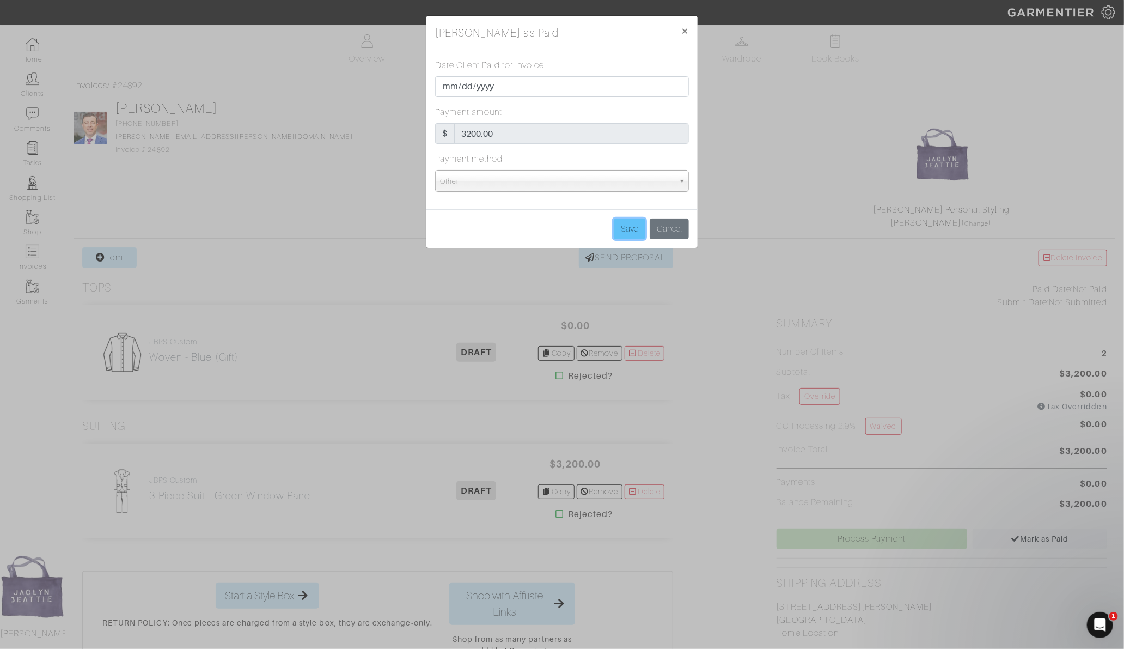
click at [625, 227] on input "Save" at bounding box center [630, 228] width 32 height 21
type input "Save"
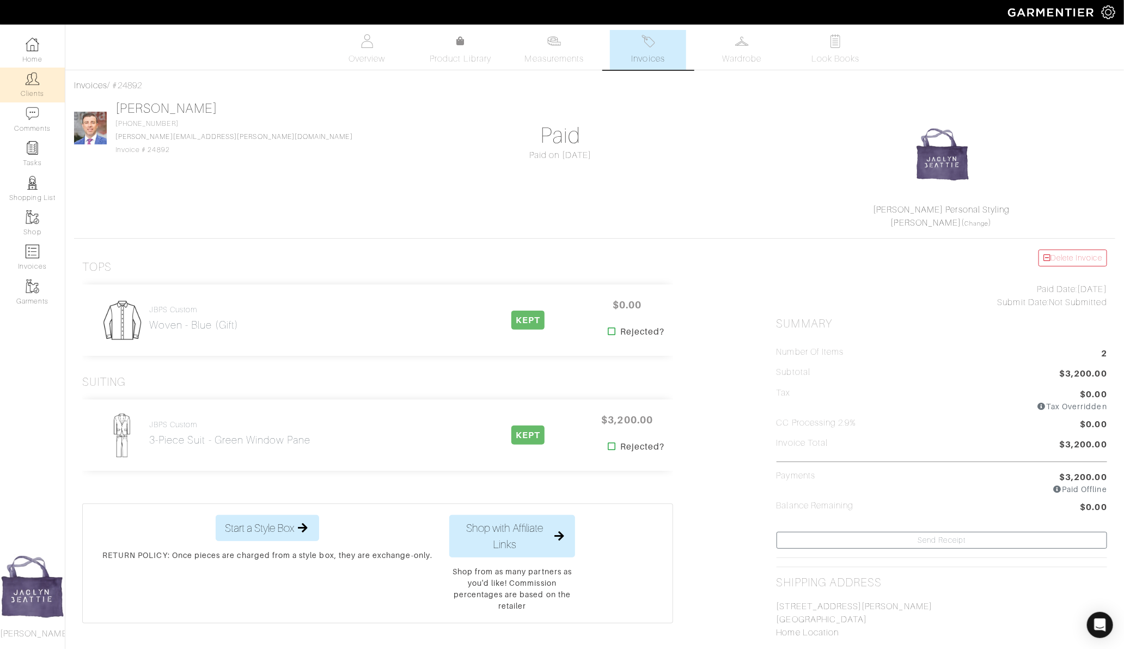
click at [35, 77] on img at bounding box center [33, 79] width 14 height 14
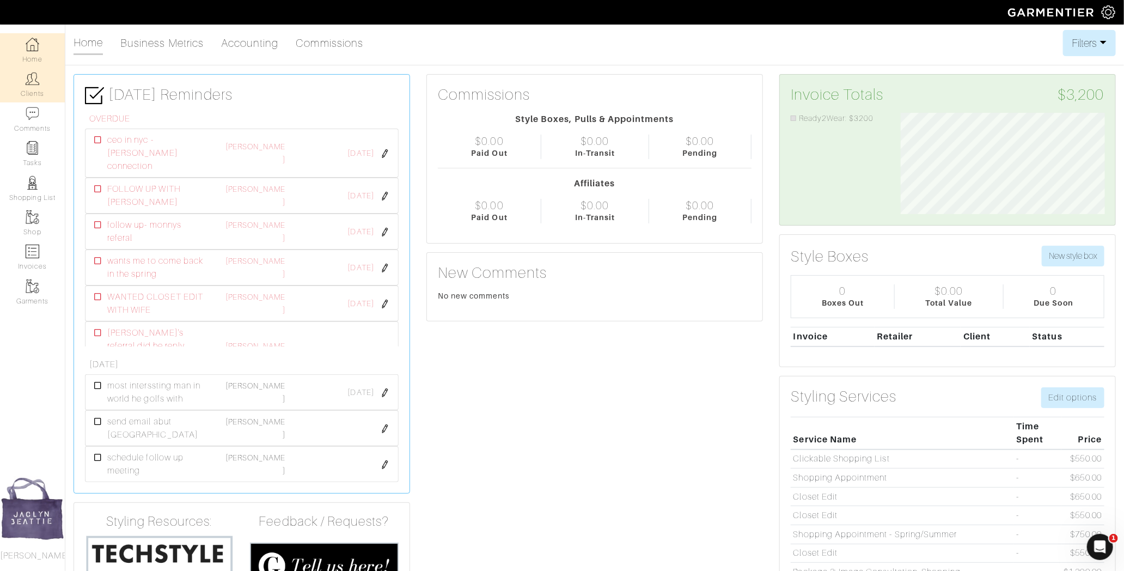
click at [33, 87] on link "Clients" at bounding box center [32, 85] width 65 height 34
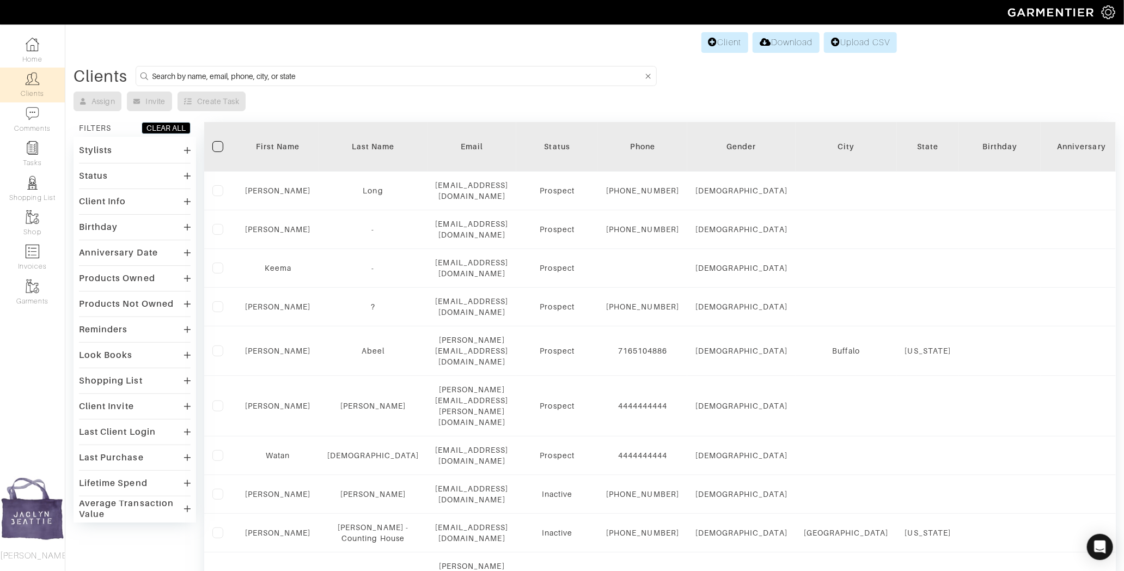
click at [150, 71] on form at bounding box center [396, 76] width 521 height 20
click at [175, 74] on input at bounding box center [397, 76] width 491 height 14
type input "[PERSON_NAME]"
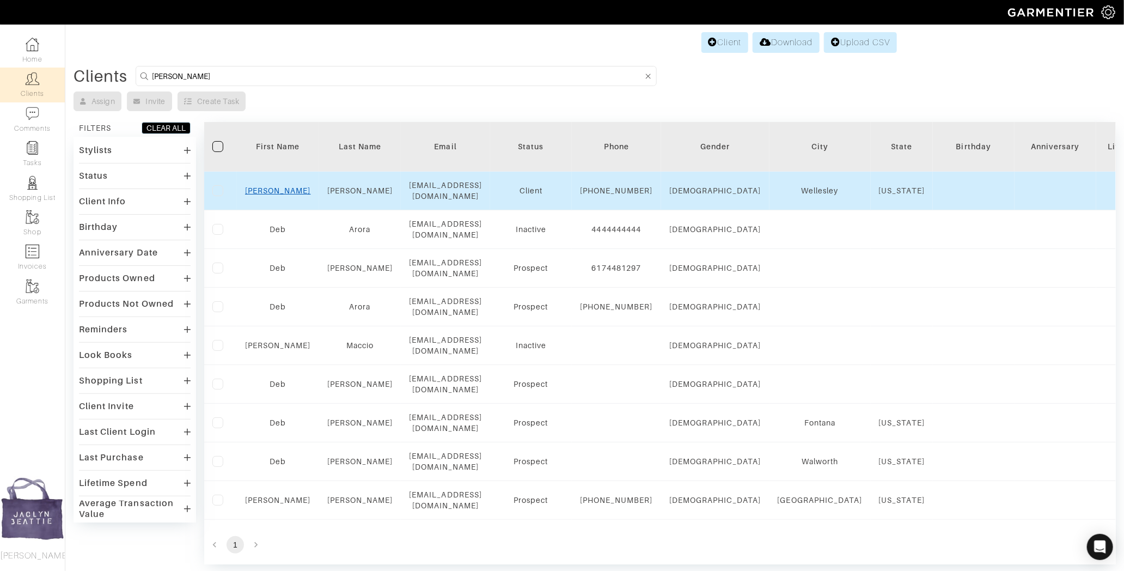
click at [278, 191] on link "[PERSON_NAME]" at bounding box center [278, 190] width 66 height 9
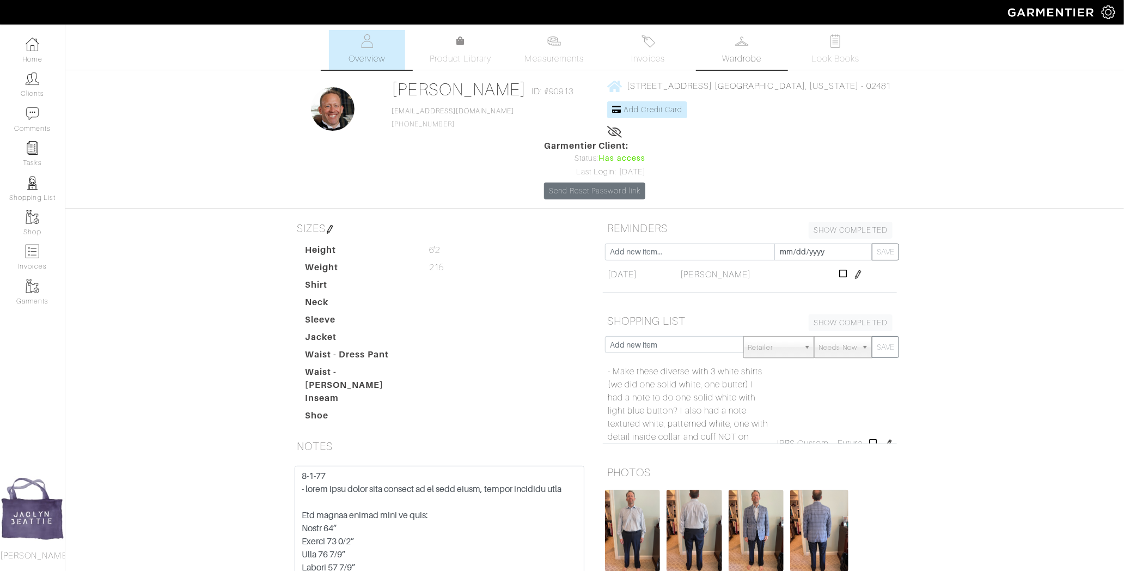
click at [739, 63] on span "Wardrobe" at bounding box center [741, 58] width 39 height 13
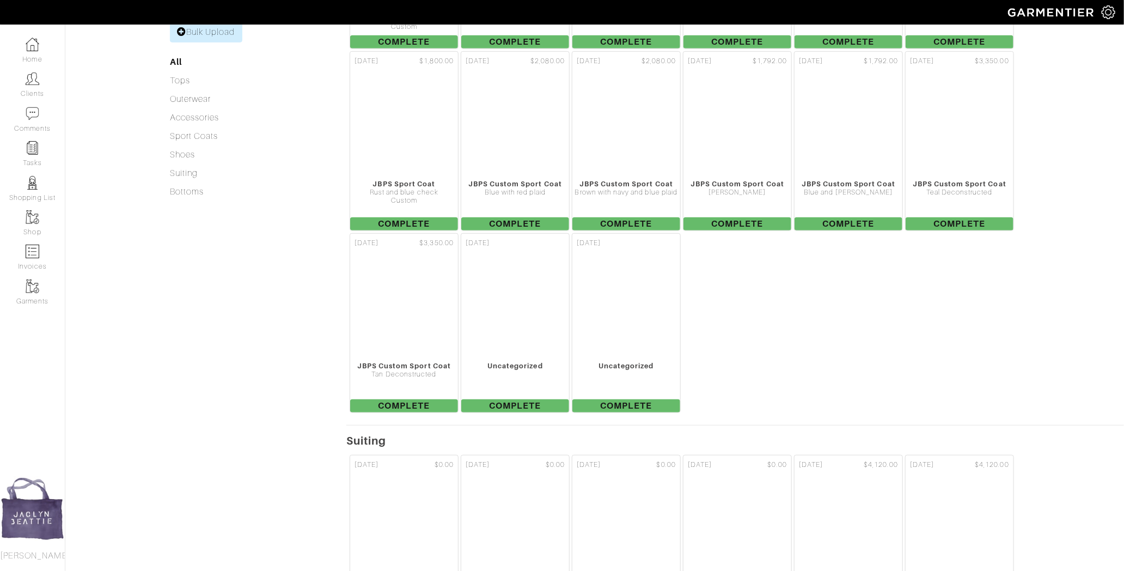
scroll to position [177, 0]
